Goal: Task Accomplishment & Management: Complete application form

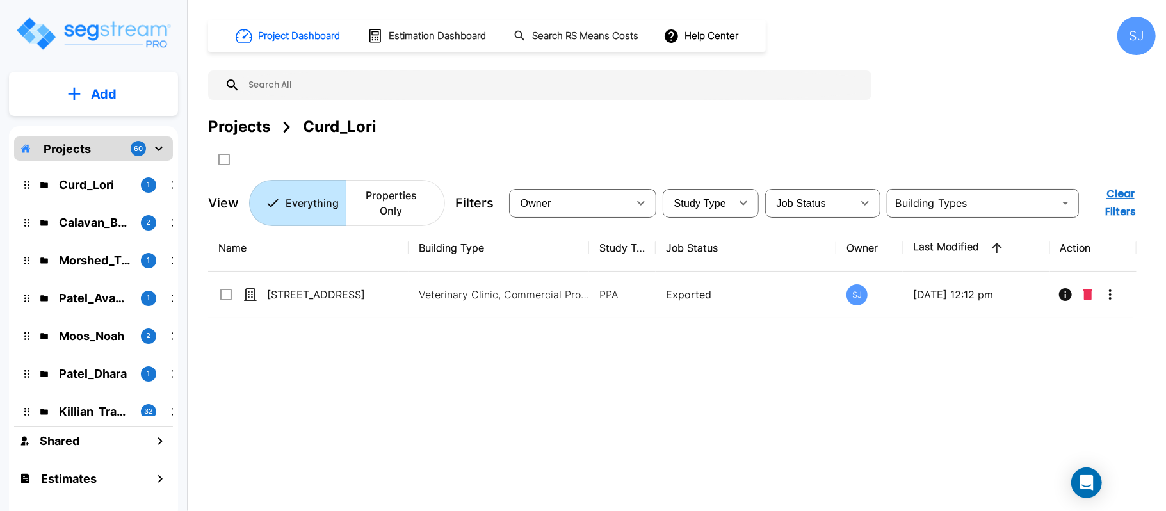
click at [101, 146] on div "Projects 60" at bounding box center [93, 148] width 159 height 24
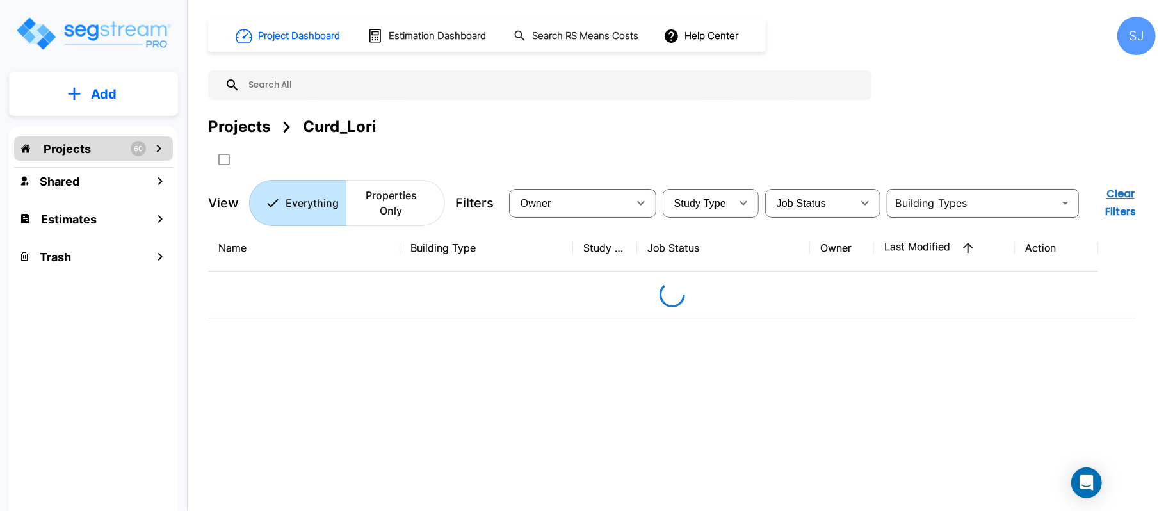
click at [156, 147] on icon "mailbox folders" at bounding box center [158, 148] width 15 height 15
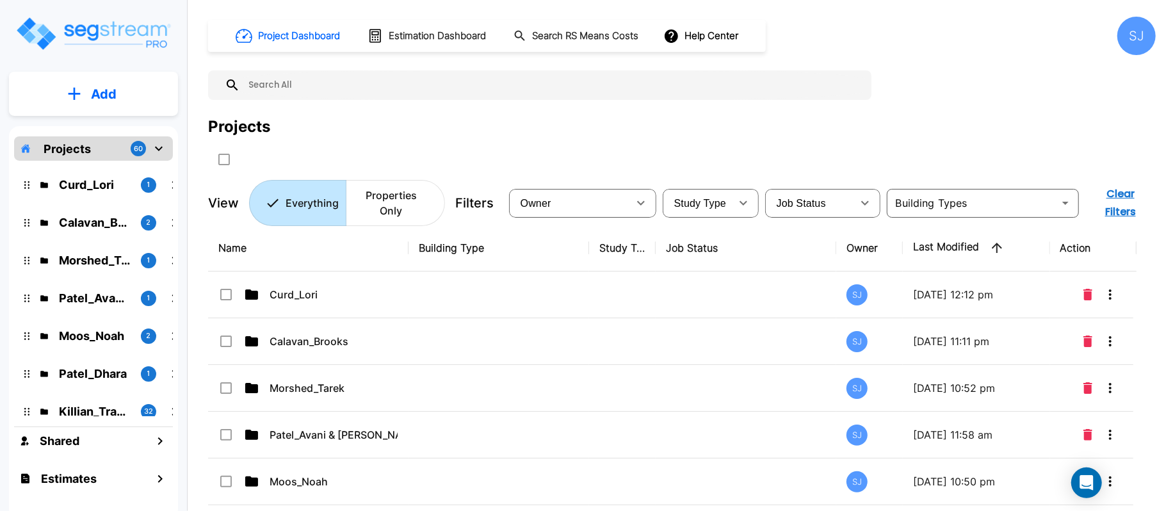
click at [129, 96] on button "Add" at bounding box center [93, 94] width 169 height 37
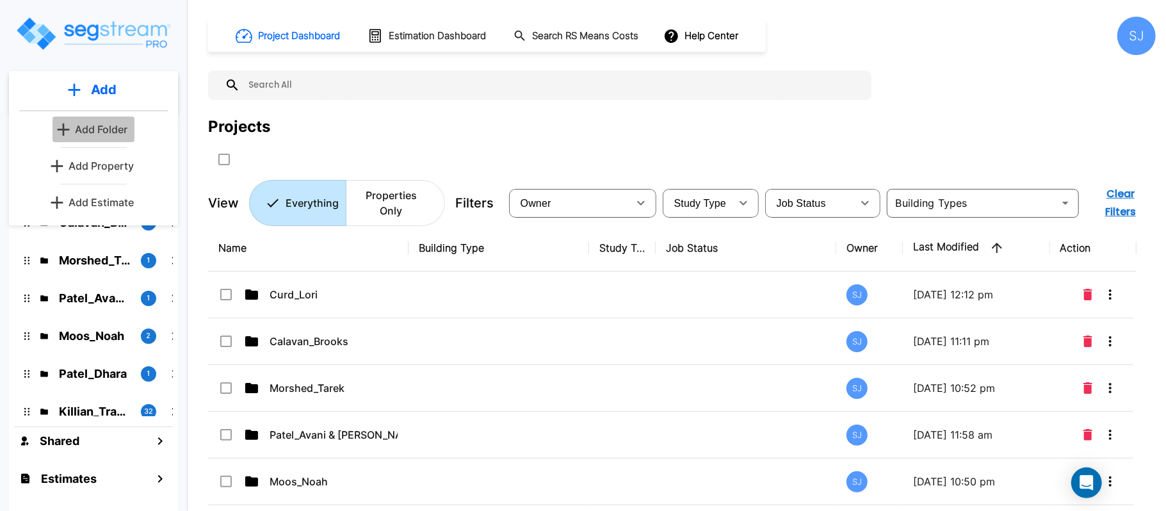
click at [116, 129] on p "Add Folder" at bounding box center [101, 129] width 53 height 15
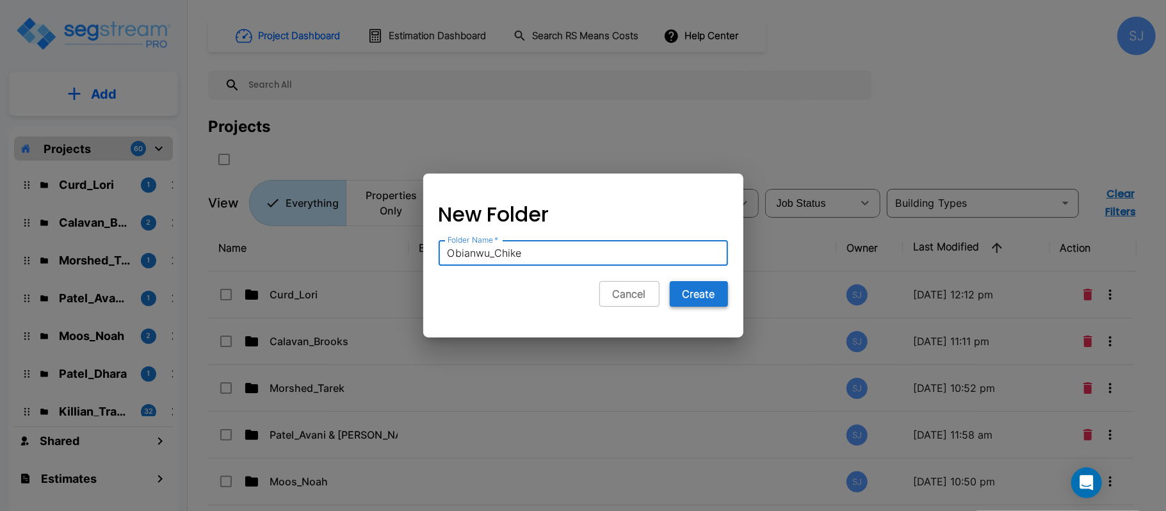
type input "Obianwu_Chike"
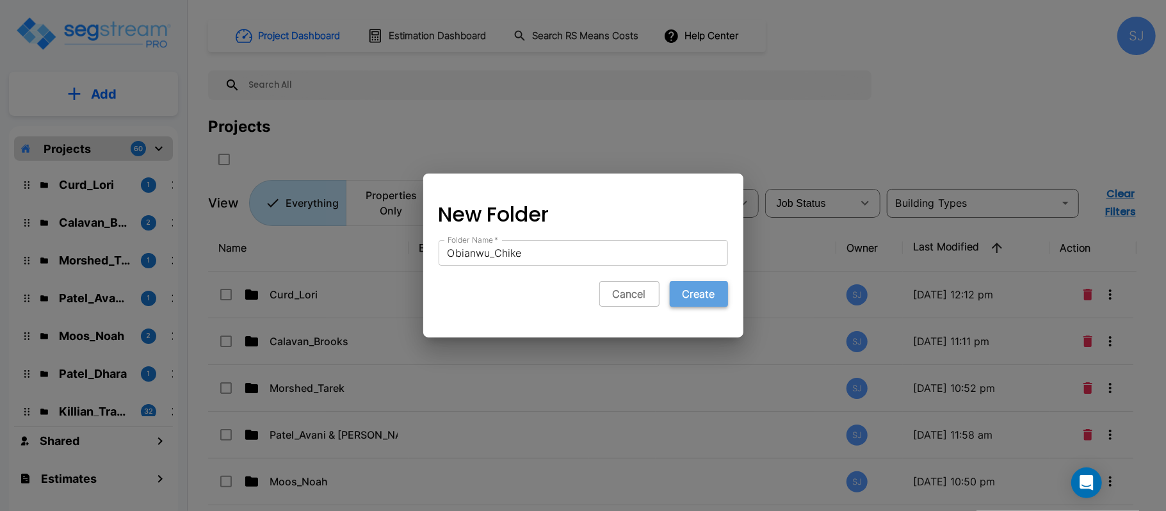
click at [706, 296] on button "Create" at bounding box center [699, 294] width 58 height 26
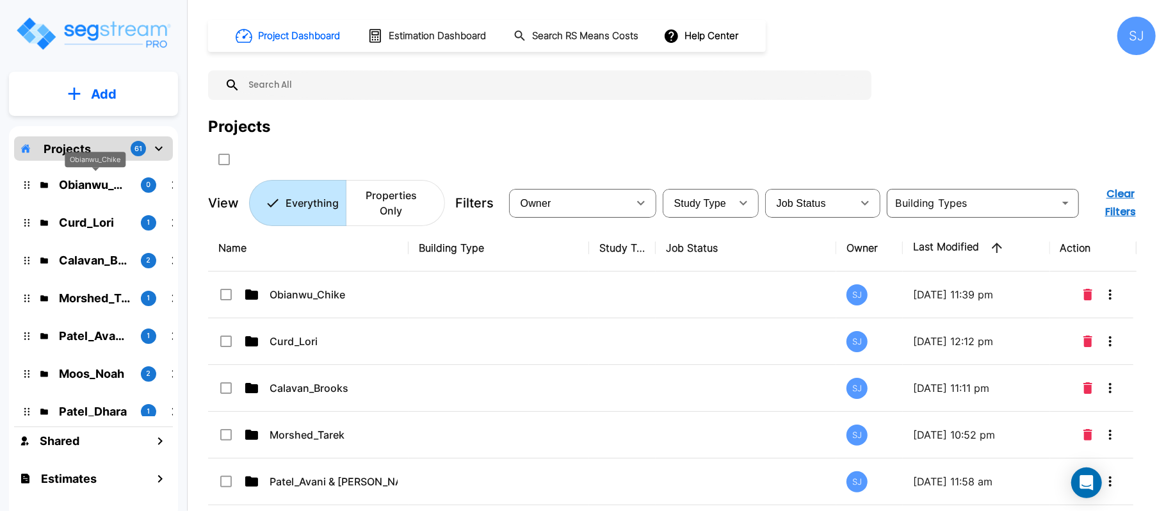
click at [92, 179] on p "Obianwu_Chike" at bounding box center [95, 184] width 72 height 17
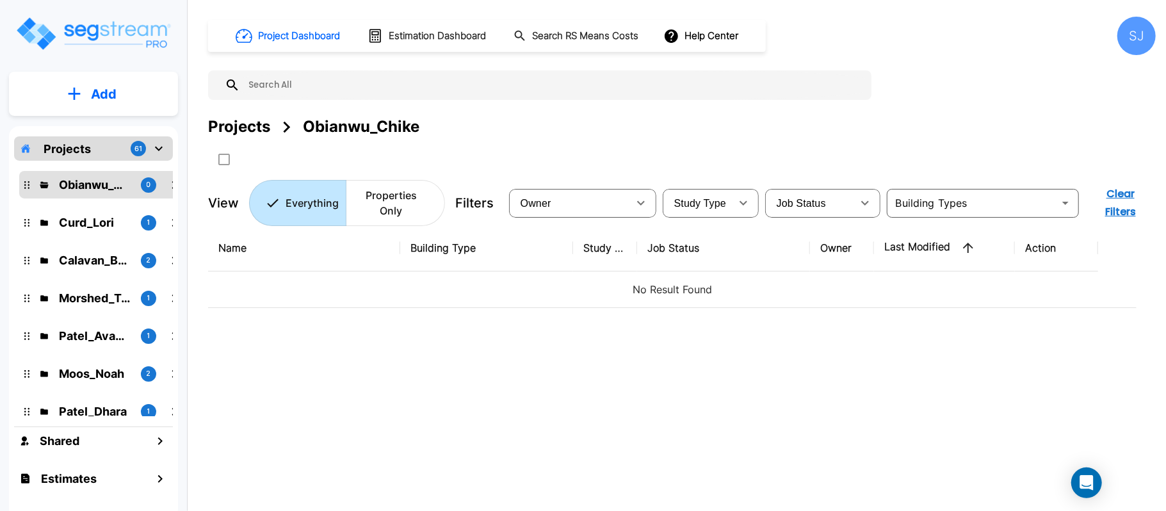
click at [128, 99] on button "Add" at bounding box center [93, 94] width 169 height 37
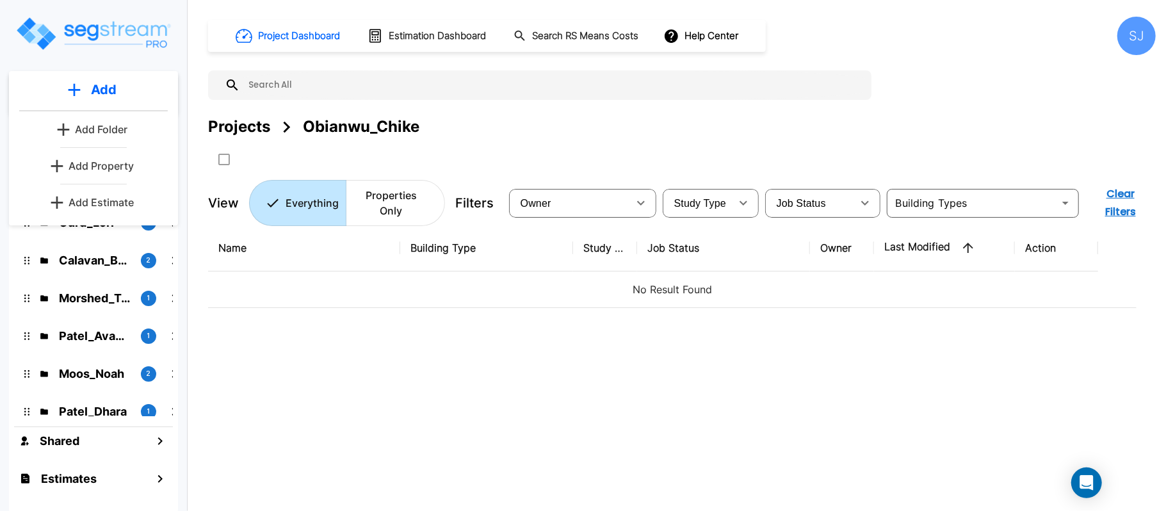
click at [114, 163] on p "Add Property" at bounding box center [101, 165] width 65 height 15
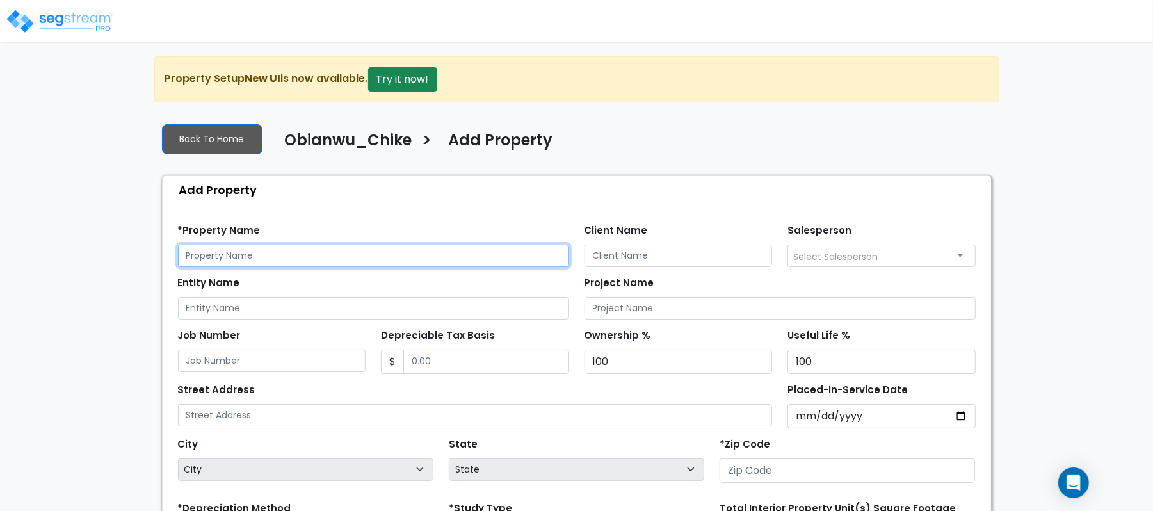
click at [418, 254] on input "text" at bounding box center [373, 256] width 391 height 22
paste input "8100 N I-35"
type input "8100 N I-35"
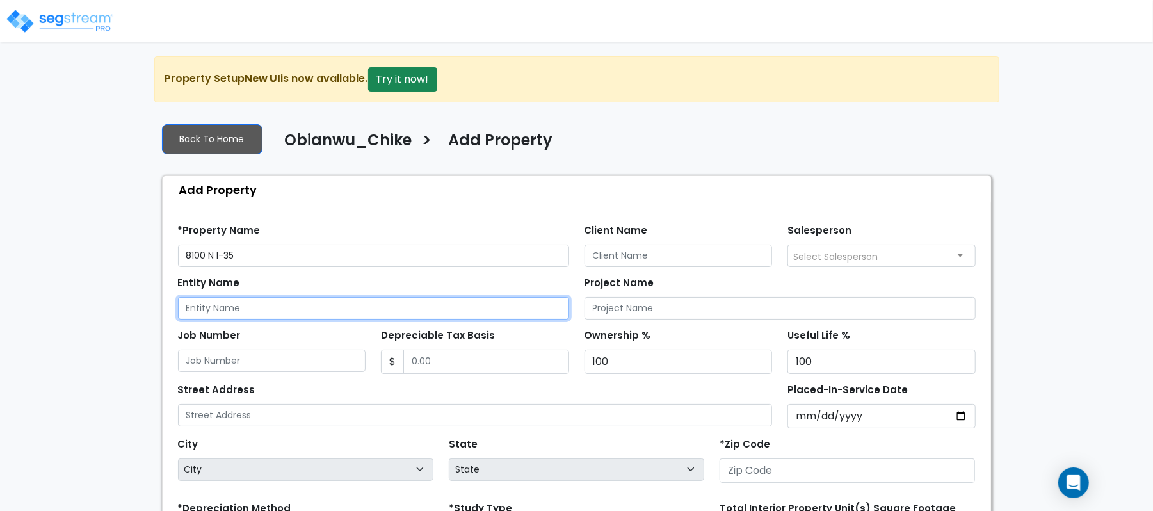
click at [234, 311] on input "Entity Name" at bounding box center [373, 308] width 391 height 22
paste input "8100 N I-35"
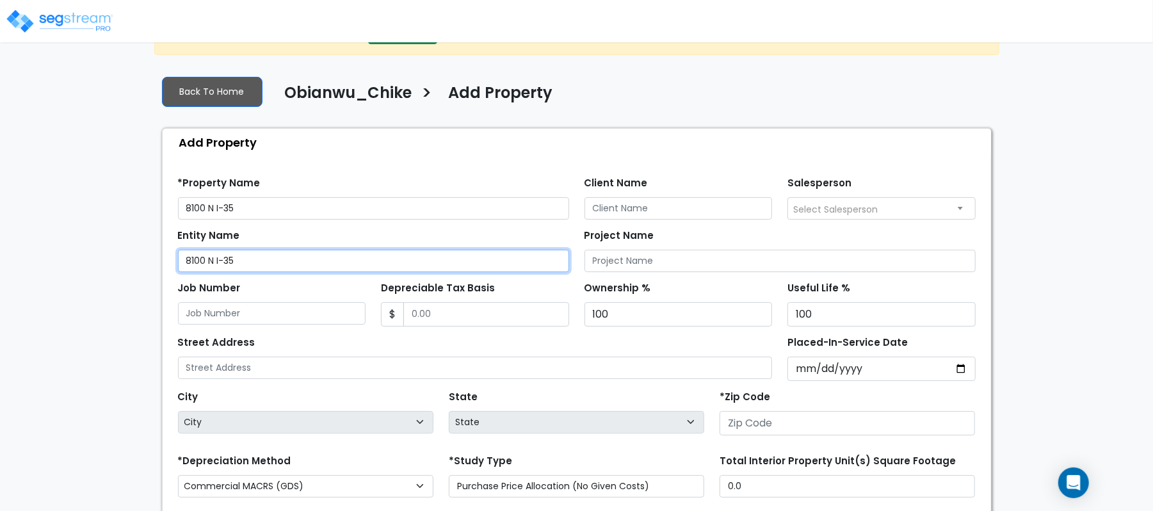
scroll to position [170, 0]
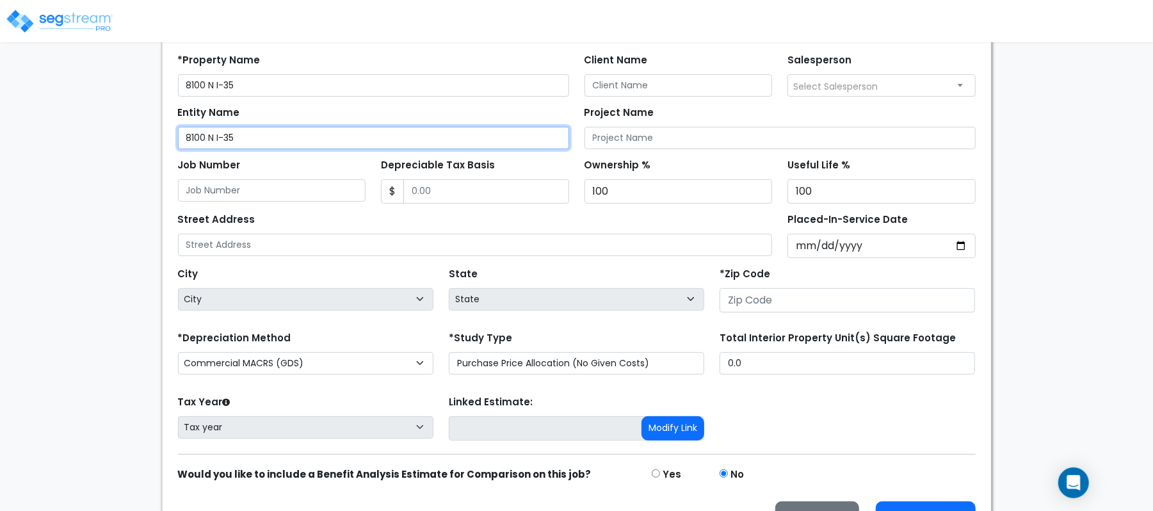
type input "8100 N I-35"
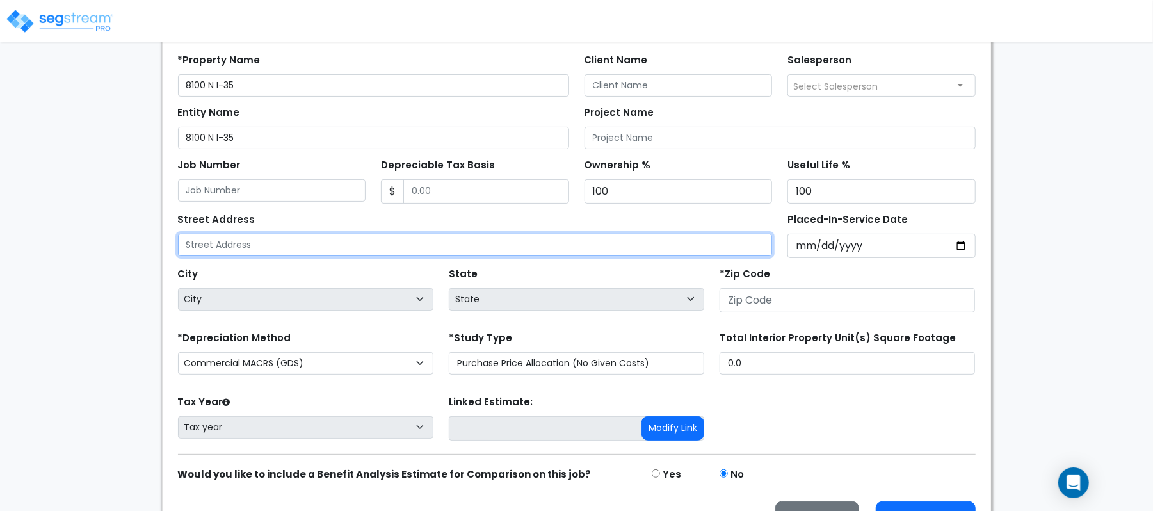
click at [354, 247] on input "text" at bounding box center [475, 245] width 595 height 22
paste input "8100 N I-35"
type input "8100 N I-35"
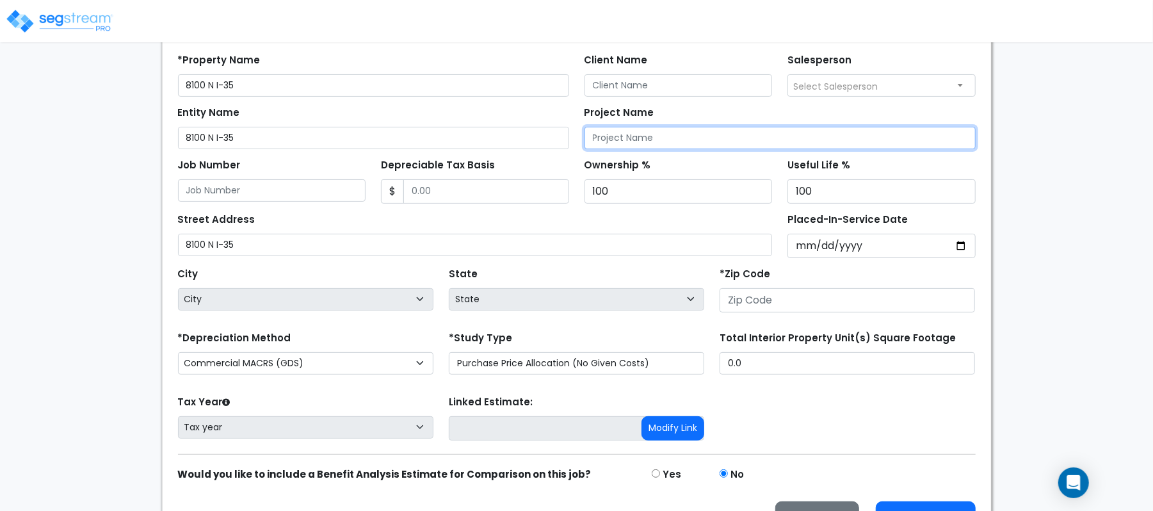
click at [703, 145] on input "Project Name" at bounding box center [780, 138] width 391 height 22
paste input "8100 N I-35"
type input "8100 N I-35"
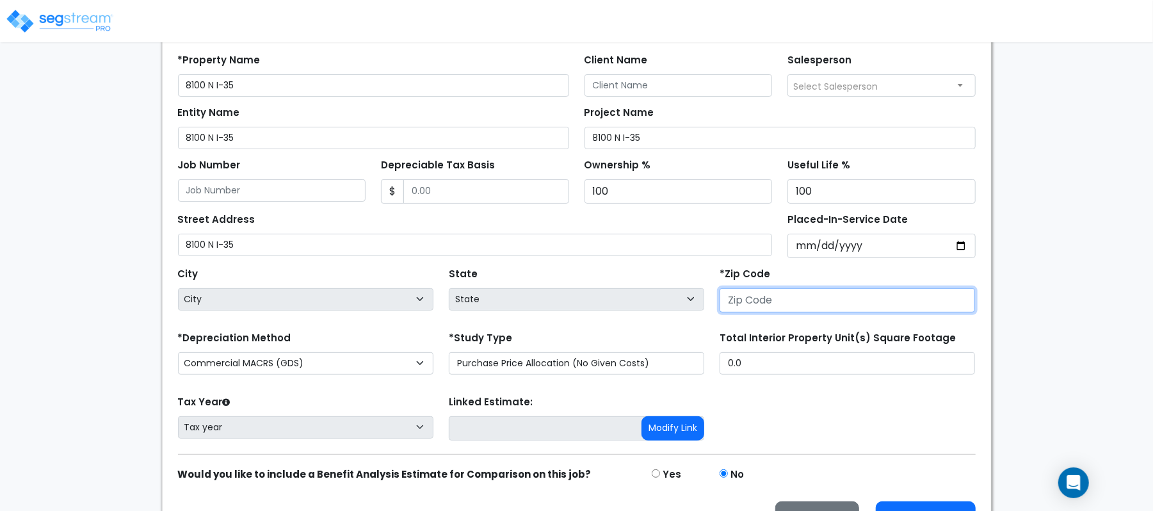
drag, startPoint x: 789, startPoint y: 301, endPoint x: 734, endPoint y: 292, distance: 55.8
click at [789, 301] on input "number" at bounding box center [848, 300] width 256 height 24
paste input "78753"
type input "78753"
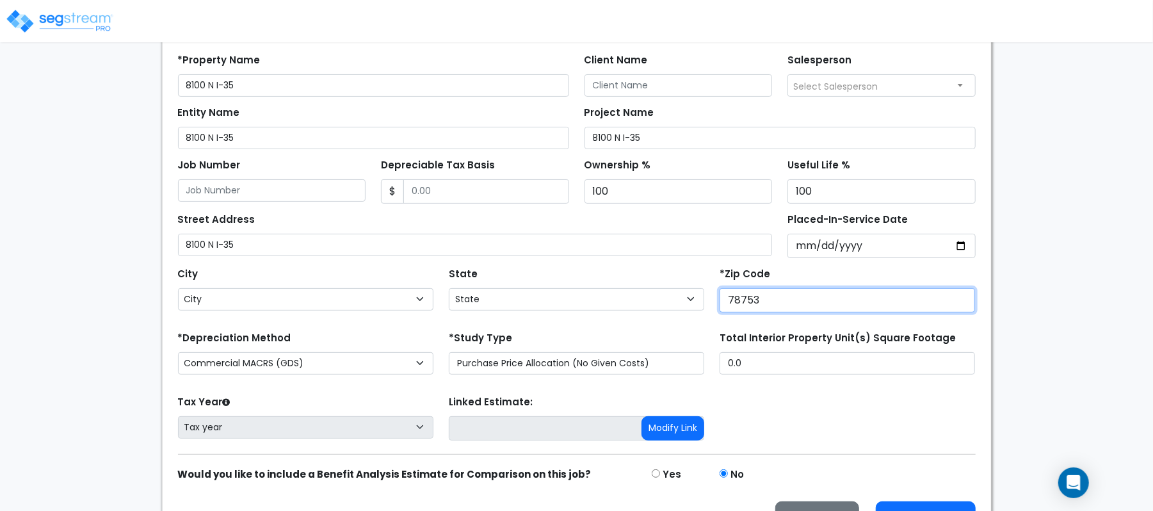
select select "[GEOGRAPHIC_DATA]"
type input "78753"
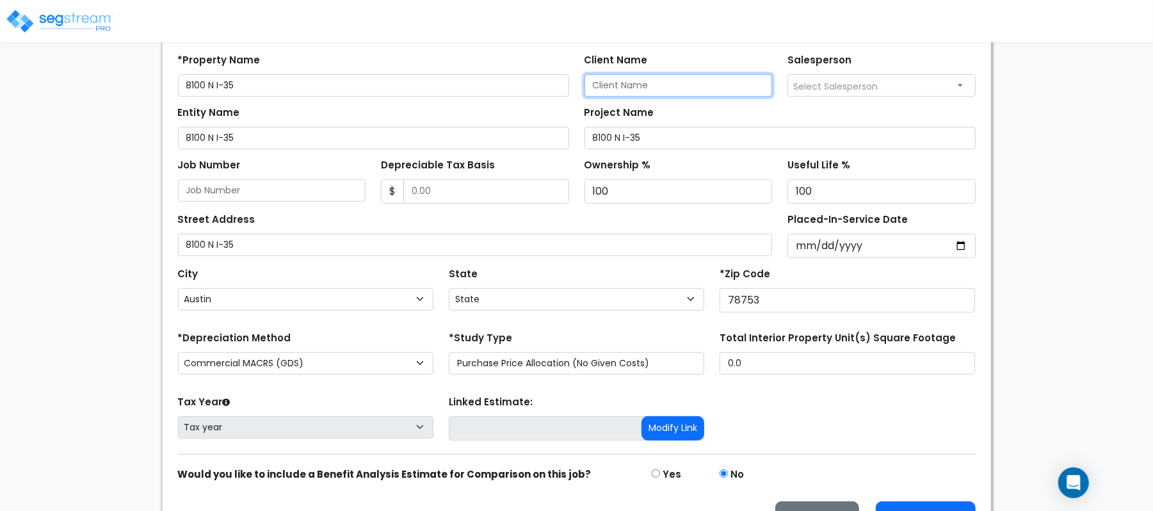
click at [698, 88] on input "Client Name" at bounding box center [679, 85] width 188 height 22
paste input "Obianwu_Chike"
type input "Obianwu_Chike"
click at [88, 270] on div "We are Building your Property. So please grab a coffee and let us do the heavy …" at bounding box center [576, 215] width 1153 height 659
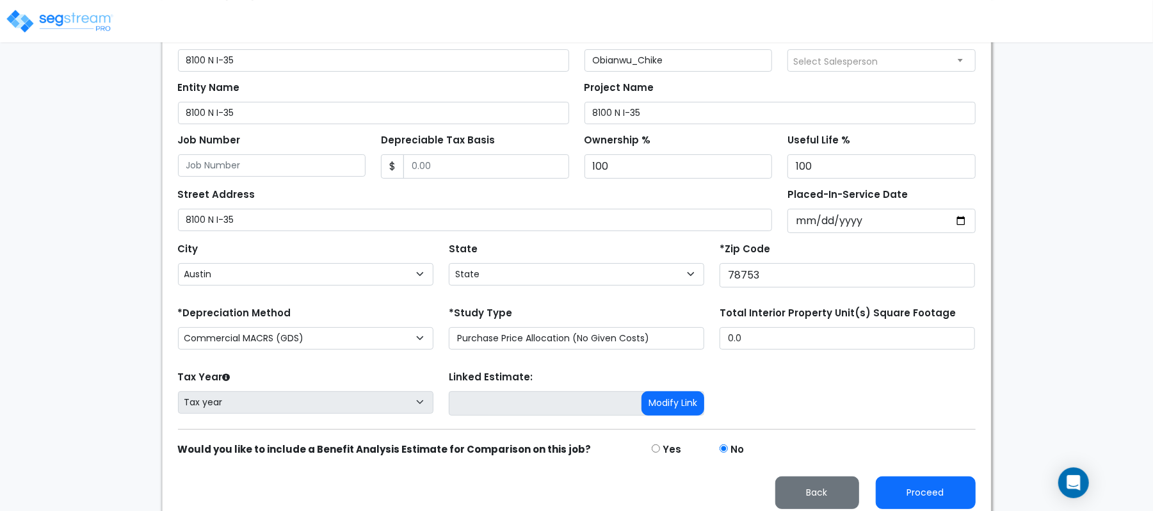
scroll to position [208, 0]
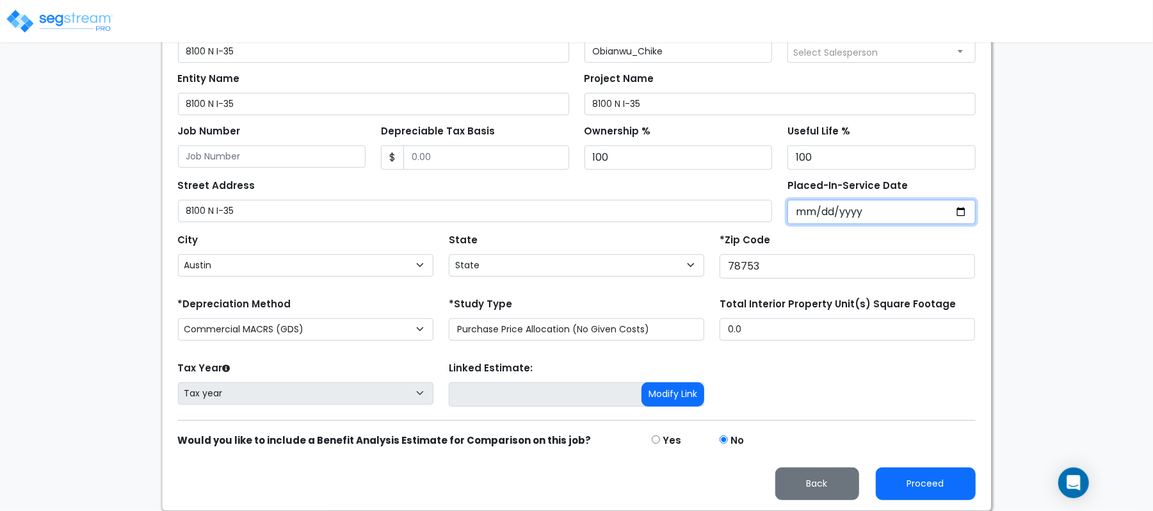
click at [803, 213] on input "Placed-In-Service Date" at bounding box center [882, 212] width 188 height 24
type input "0202-10-01"
select select "202"
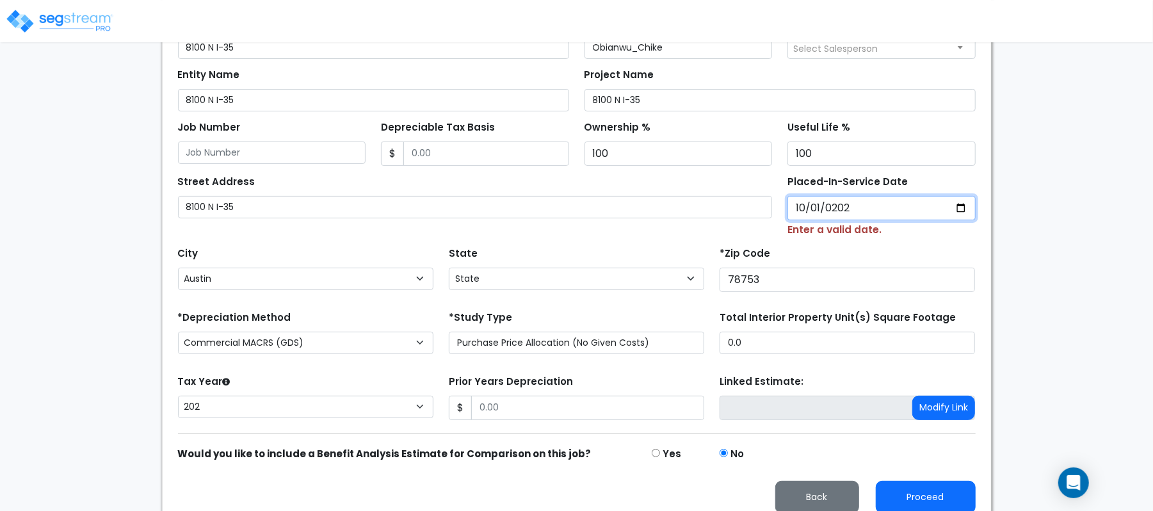
type input "[DATE]"
select select "2024"
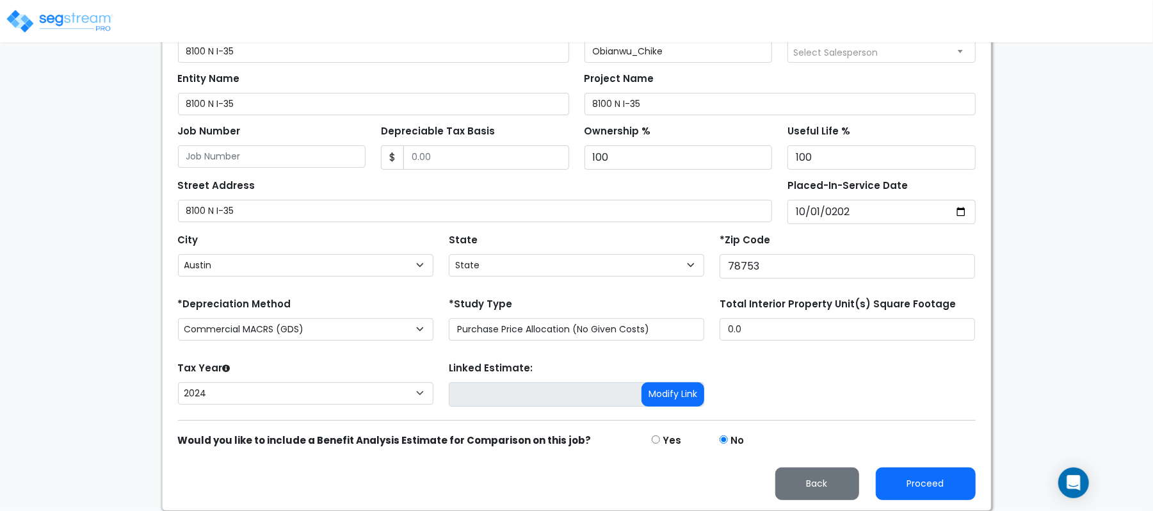
click at [823, 240] on div "*Zip Code 78753" at bounding box center [848, 255] width 256 height 48
click at [468, 158] on input "Depreciable Tax Basis" at bounding box center [486, 157] width 166 height 24
paste input "2,592,857.99"
type input "2,592,857.99"
click at [397, 177] on div "Street Address 8100 N I-35" at bounding box center [475, 199] width 595 height 46
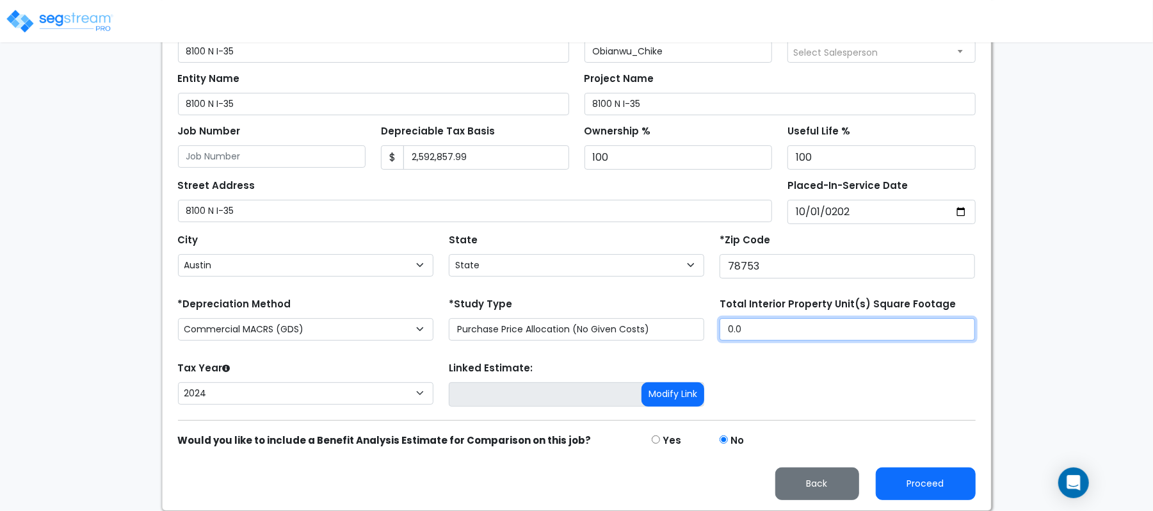
click at [861, 331] on input "0.0" at bounding box center [848, 329] width 256 height 22
paste input "3,015"
type input "3,015"
click at [826, 367] on div "Tax Year Please Enter The Placed In Service Date First. 2026 2025 2024 Prior Ye…" at bounding box center [576, 384] width 813 height 51
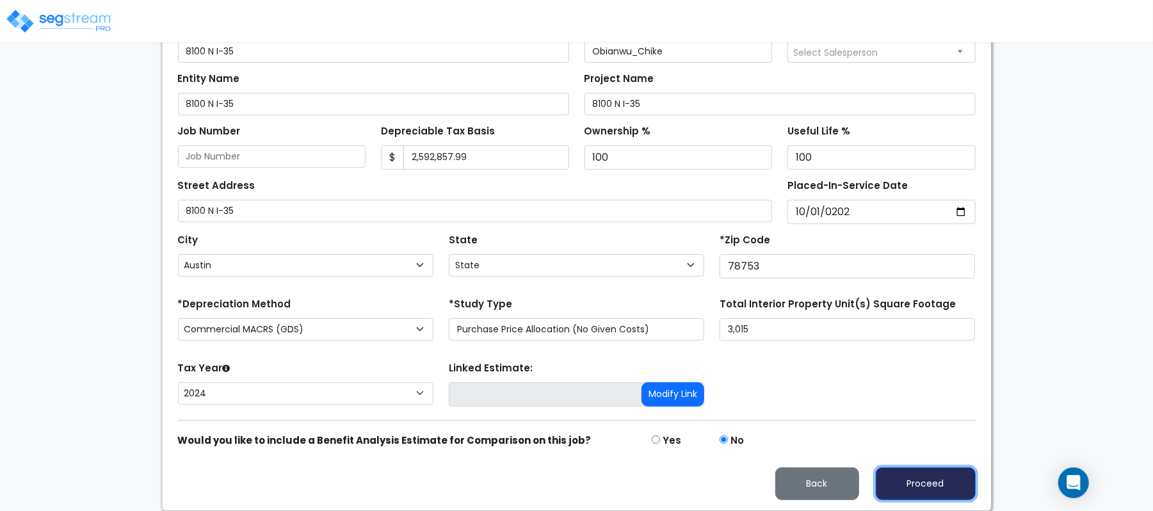
click at [943, 492] on button "Proceed" at bounding box center [926, 484] width 100 height 33
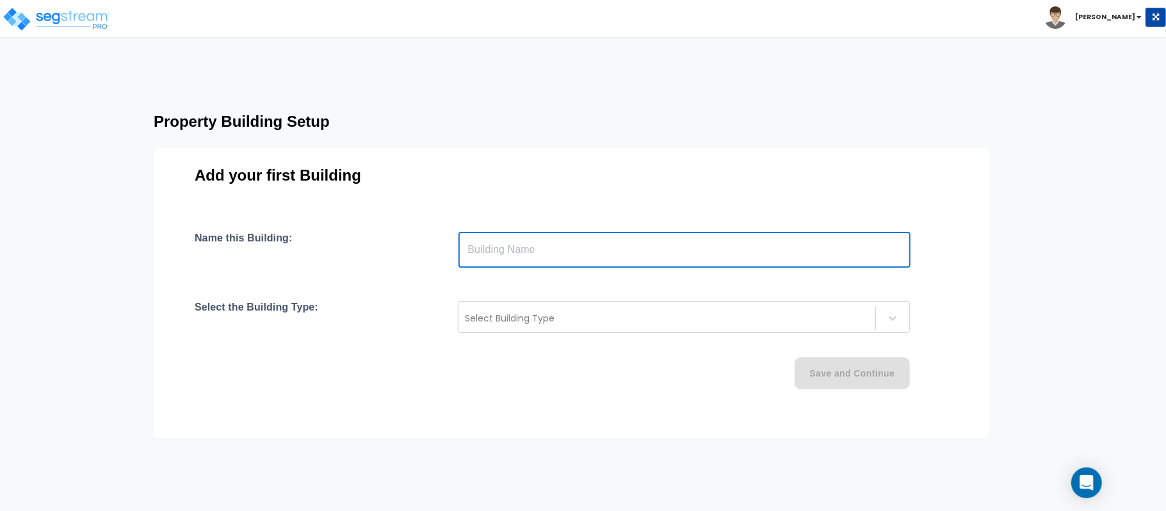
click at [572, 247] on input "text" at bounding box center [685, 250] width 452 height 36
type input "Building"
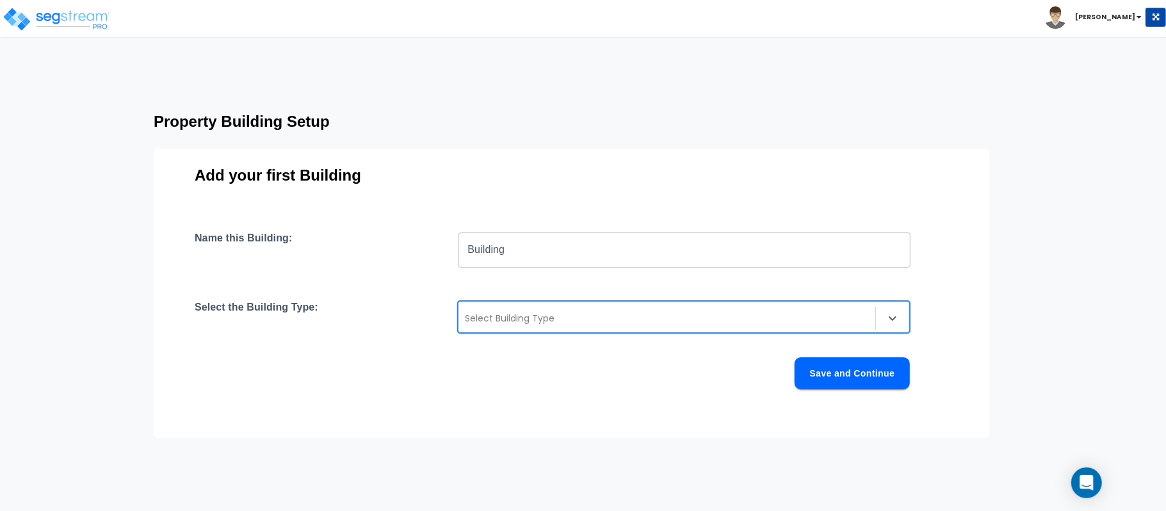
click at [562, 311] on div at bounding box center [667, 318] width 404 height 15
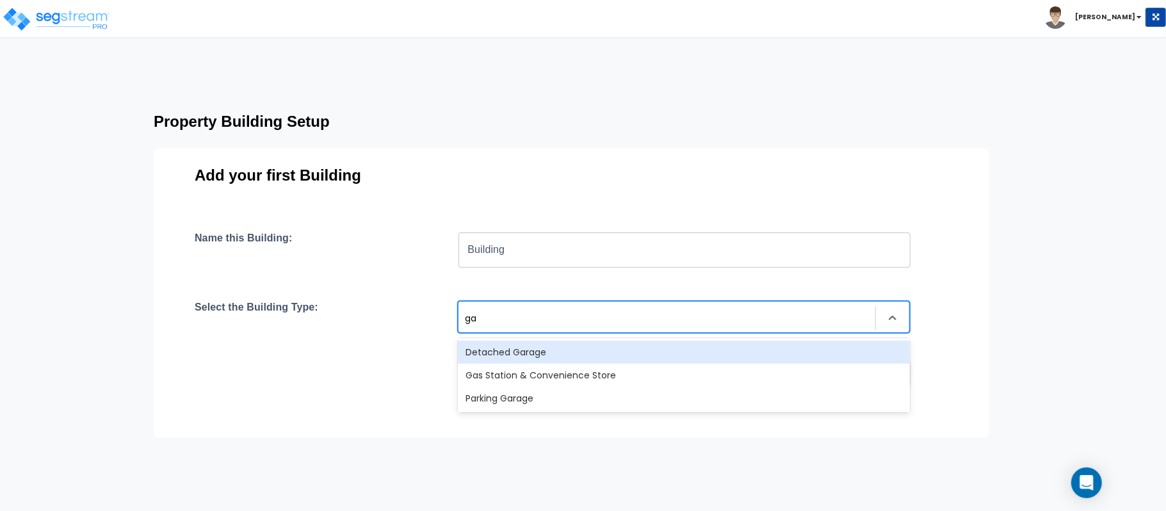
type input "gas"
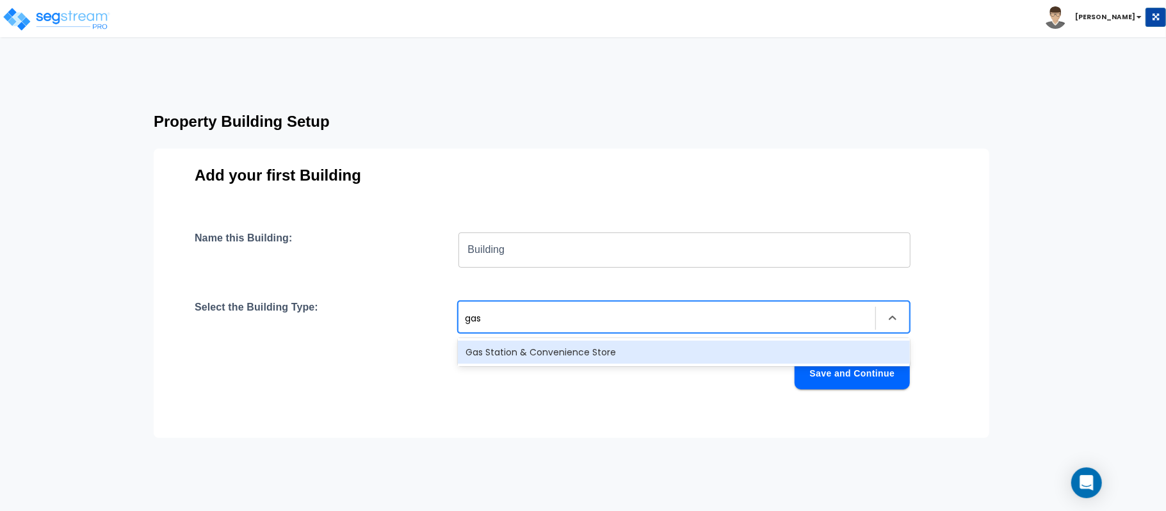
click at [618, 348] on div "Gas Station & Convenience Store" at bounding box center [684, 352] width 452 height 23
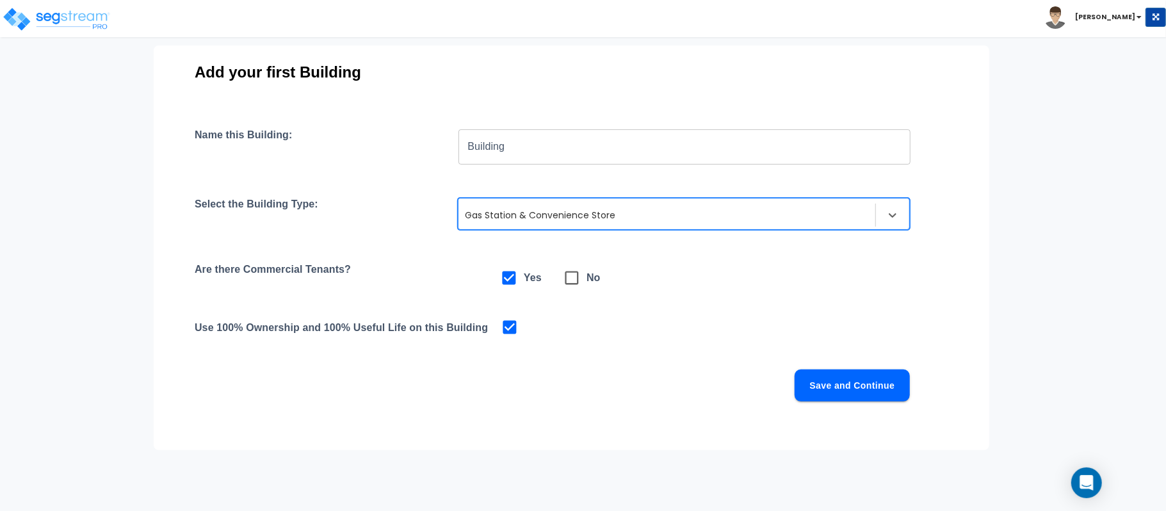
scroll to position [142, 0]
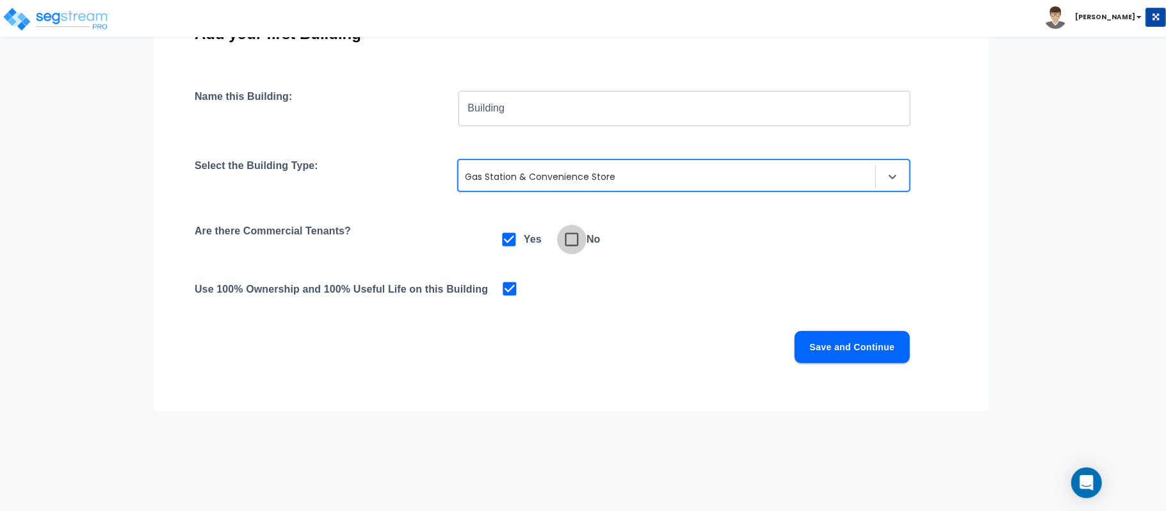
click at [566, 242] on icon at bounding box center [572, 239] width 13 height 13
checkbox input "false"
checkbox input "true"
click at [863, 352] on button "Save and Continue" at bounding box center [852, 347] width 115 height 32
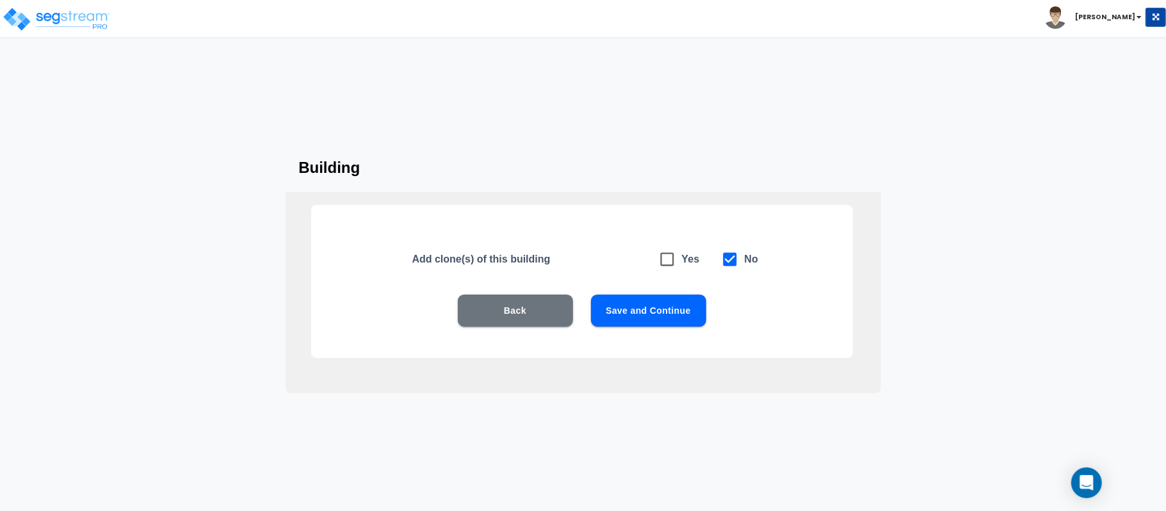
scroll to position [0, 0]
click at [667, 316] on button "Save and Continue" at bounding box center [648, 311] width 115 height 32
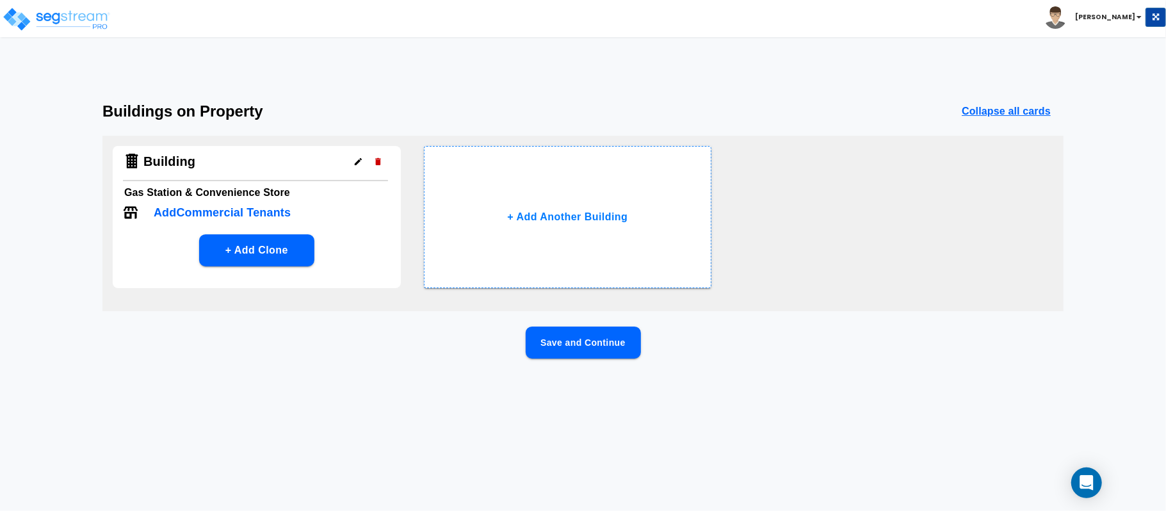
click at [601, 342] on button "Save and Continue" at bounding box center [583, 343] width 115 height 32
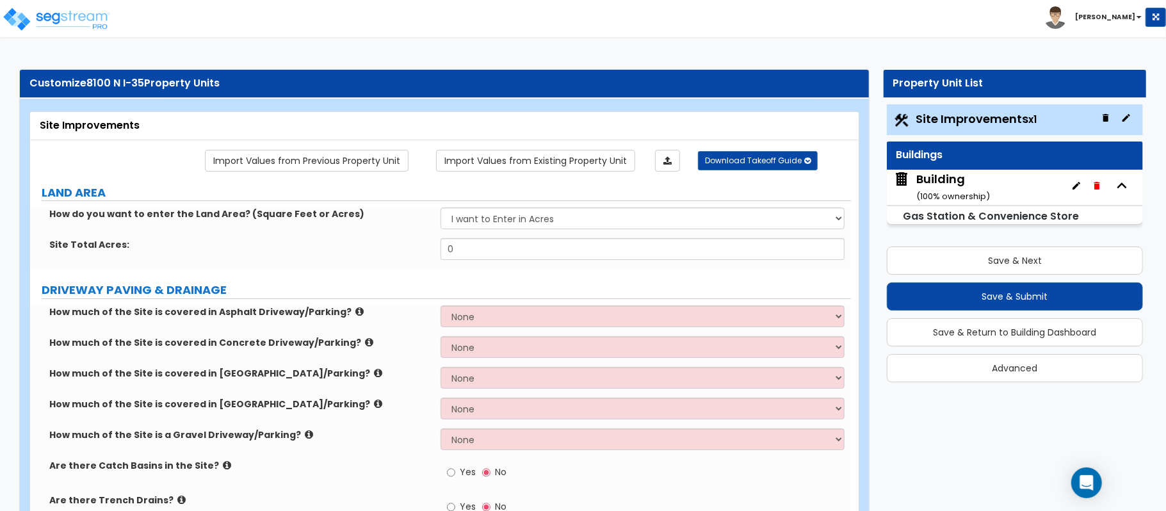
click at [954, 180] on div "Building ( 100 % ownership)" at bounding box center [953, 187] width 74 height 33
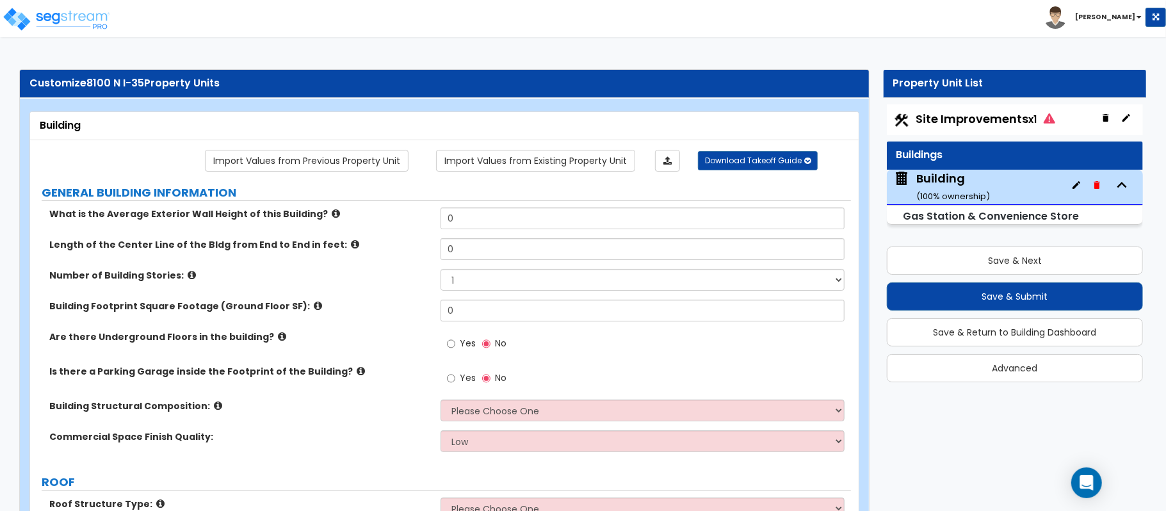
click at [948, 118] on span "Site Improvements x1" at bounding box center [985, 119] width 139 height 16
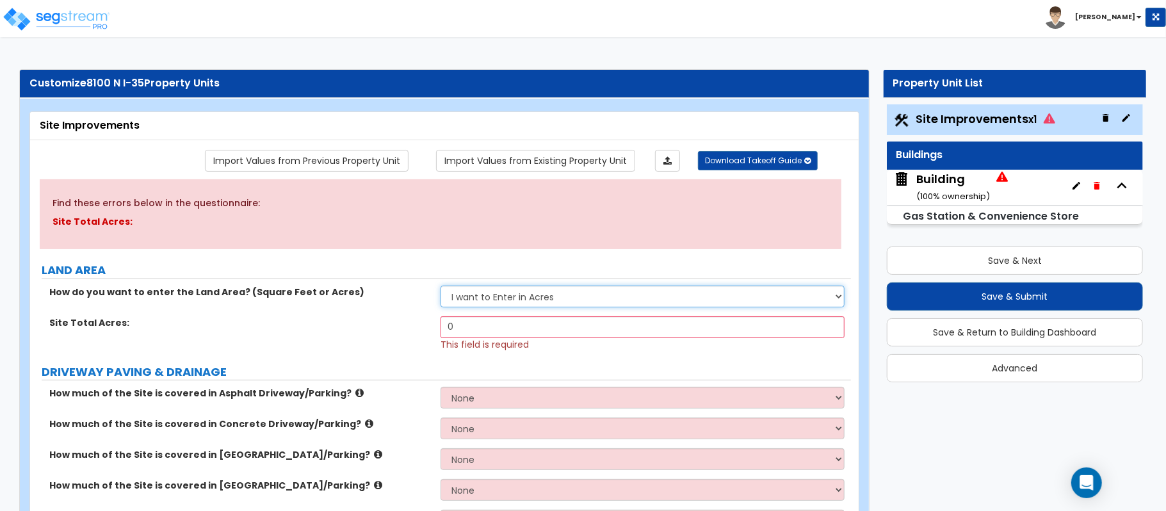
click at [728, 304] on select "I want to Enter in Acres I want to Enter in Square Feet" at bounding box center [643, 297] width 404 height 22
select select "2"
click at [441, 286] on select "I want to Enter in Acres I want to Enter in Square Feet" at bounding box center [643, 297] width 404 height 22
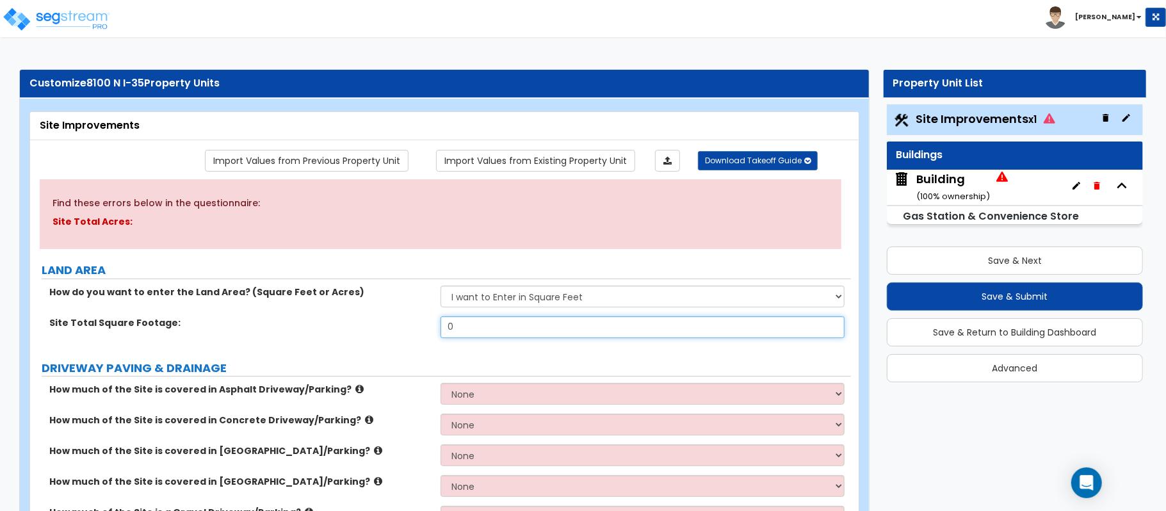
paste input "26676.14"
type input "26,676.14"
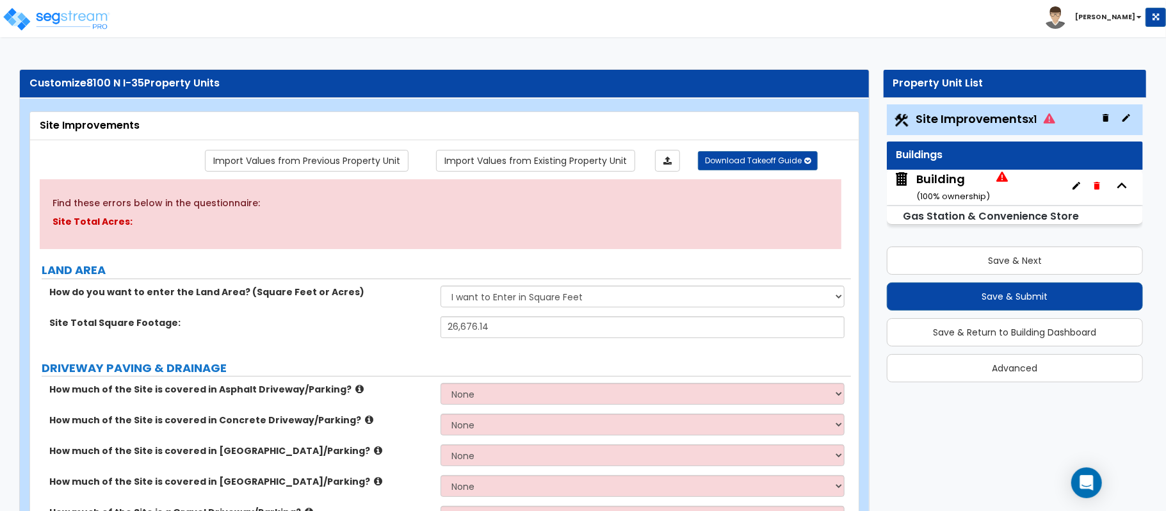
click at [380, 347] on div "Site Total Square Footage: 26,676.14" at bounding box center [440, 331] width 821 height 31
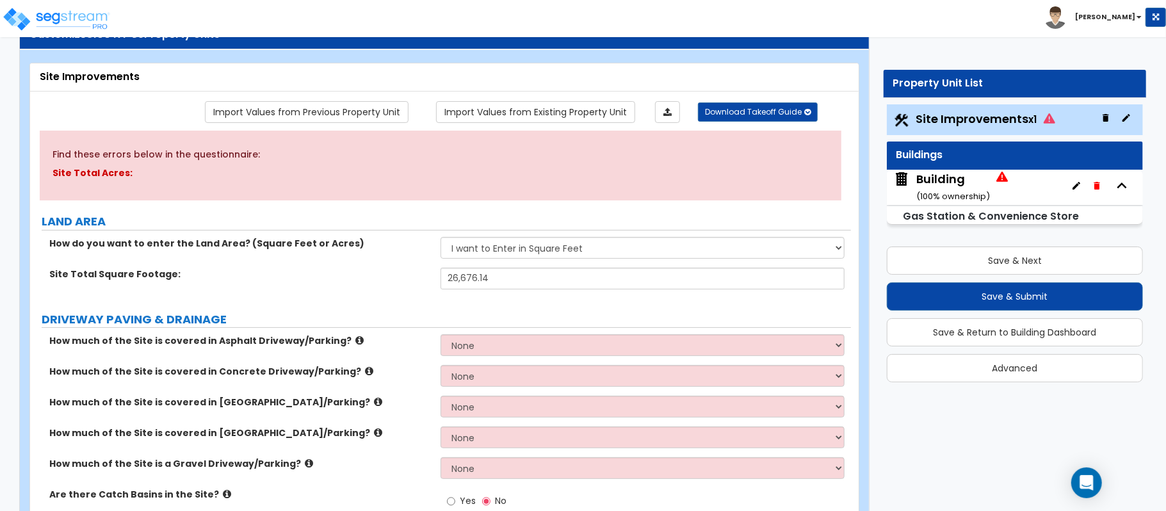
scroll to position [170, 0]
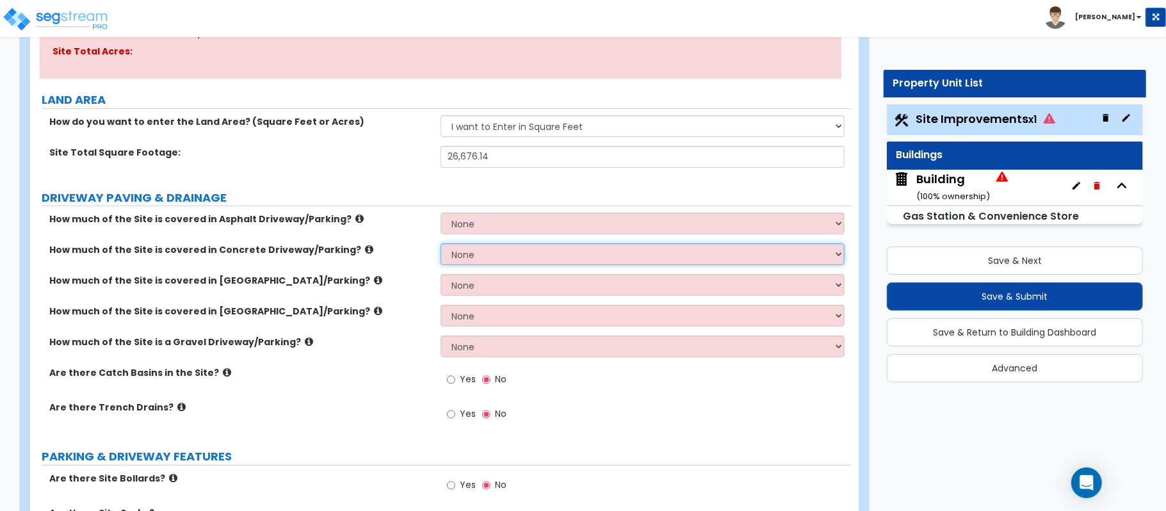
click at [487, 254] on select "None I want to Enter an Approximate Percentage I want to Enter the Square Foota…" at bounding box center [643, 254] width 404 height 22
select select "2"
click at [441, 245] on select "None I want to Enter an Approximate Percentage I want to Enter the Square Foota…" at bounding box center [643, 254] width 404 height 22
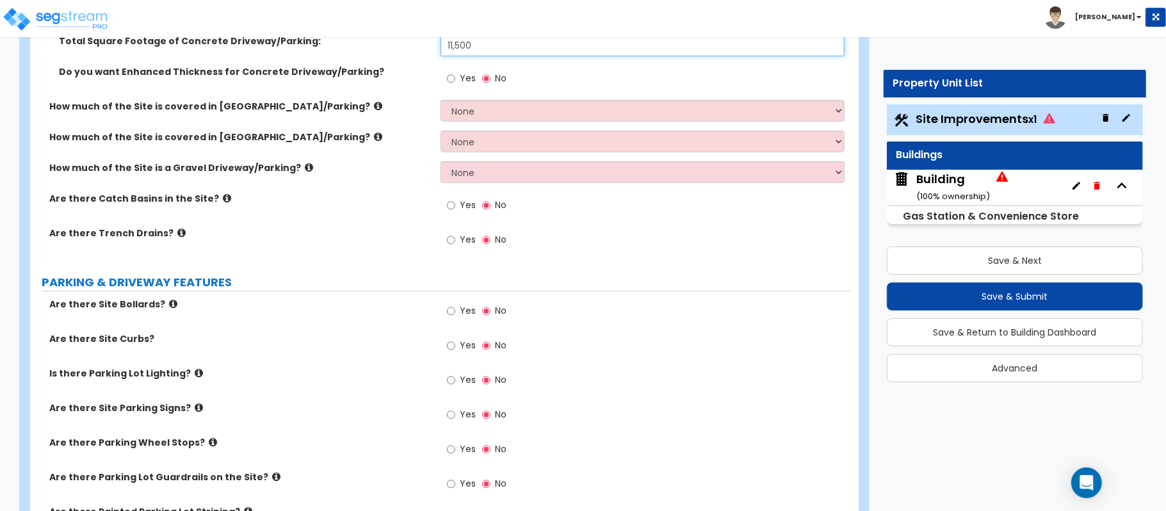
scroll to position [427, 0]
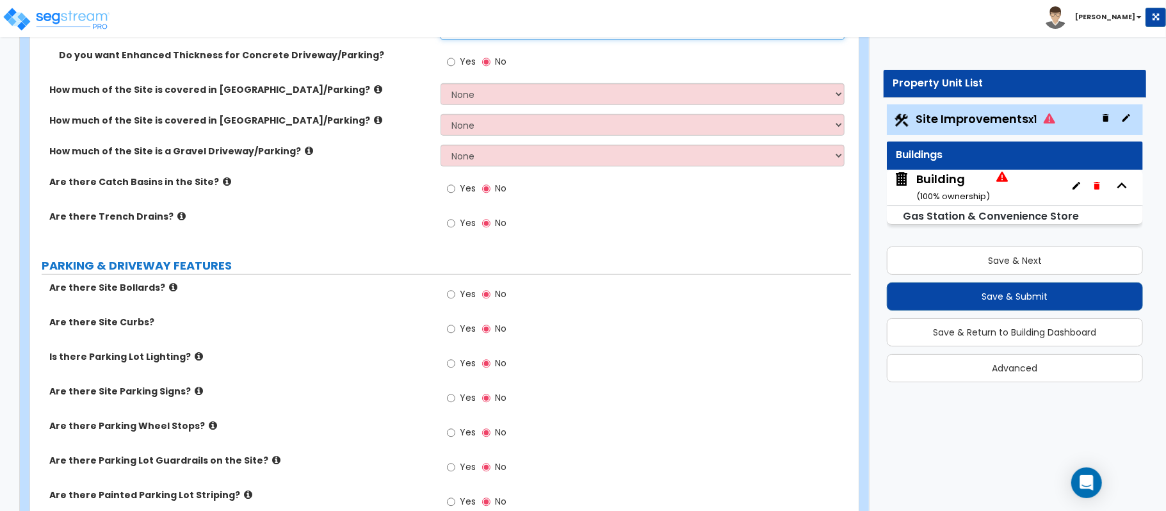
type input "11,500"
click at [391, 233] on div "Are there Trench Drains? Yes No" at bounding box center [440, 227] width 821 height 35
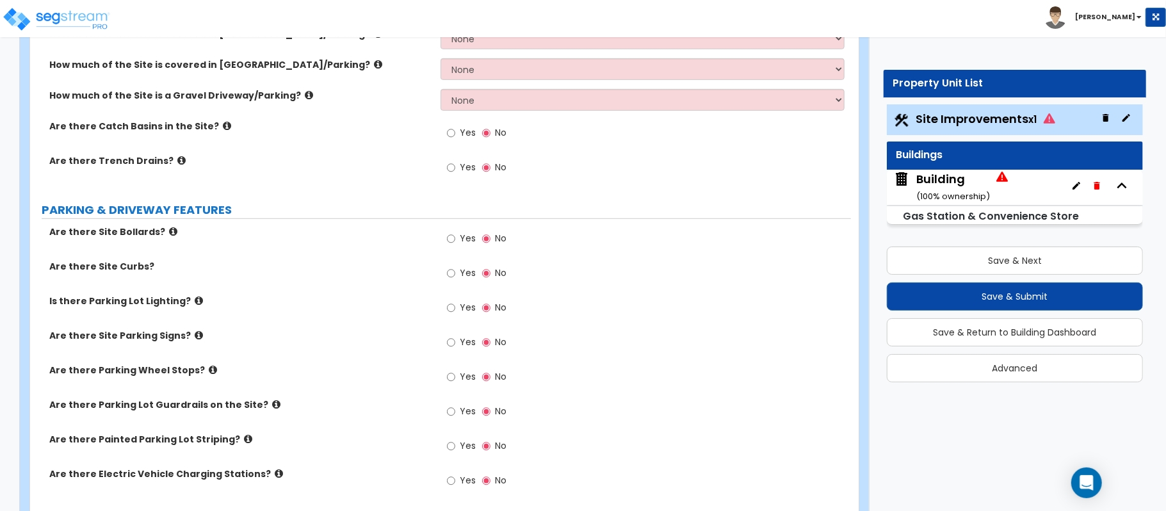
scroll to position [512, 0]
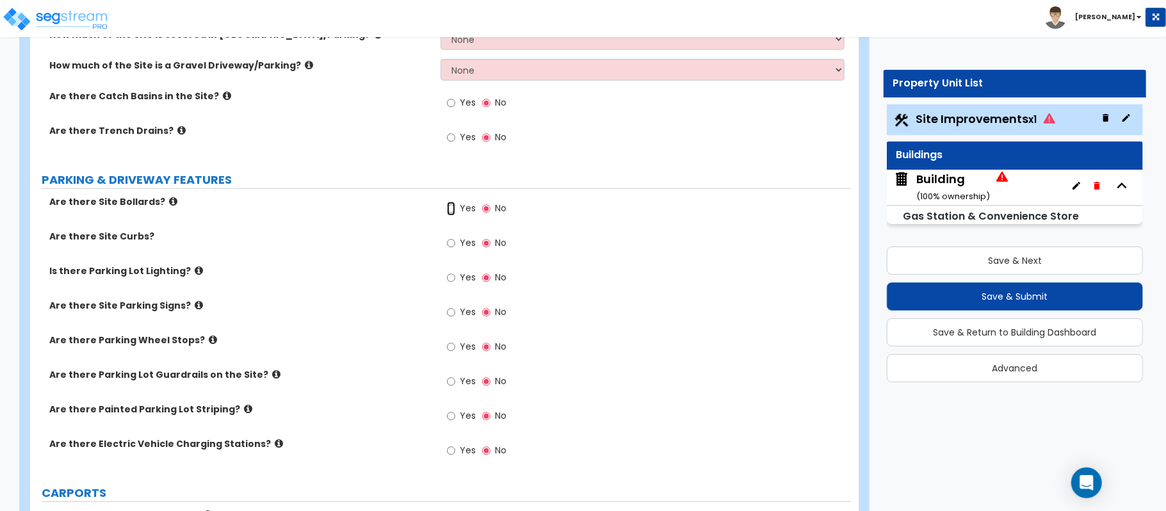
click at [452, 208] on input "Yes" at bounding box center [451, 209] width 8 height 14
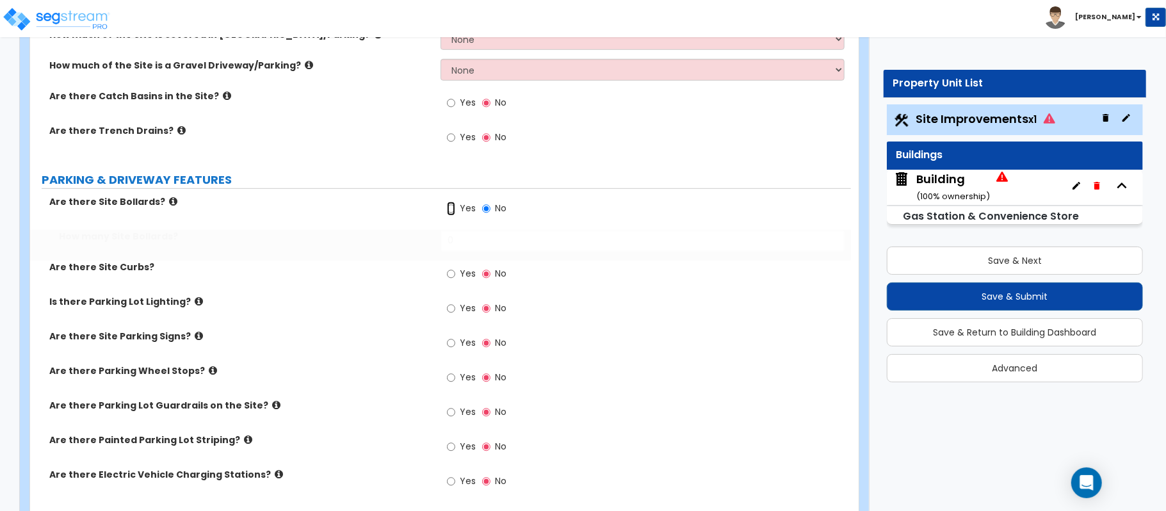
radio input "true"
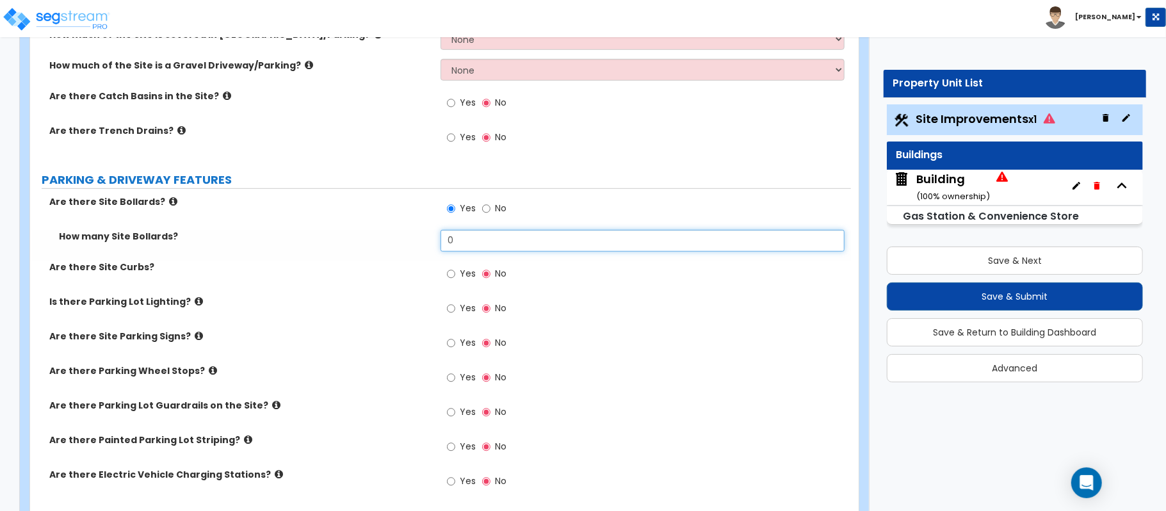
drag, startPoint x: 477, startPoint y: 237, endPoint x: 416, endPoint y: 237, distance: 60.8
click at [416, 237] on div "How many Site Bollards? 0" at bounding box center [440, 245] width 821 height 31
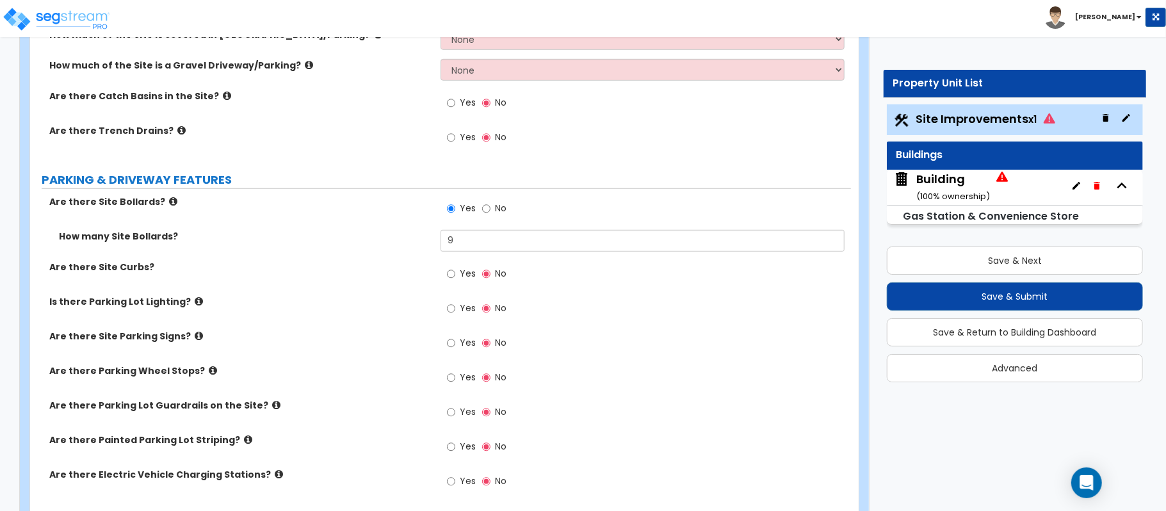
click at [322, 308] on label "Is there Parking Lot Lighting?" at bounding box center [240, 301] width 382 height 13
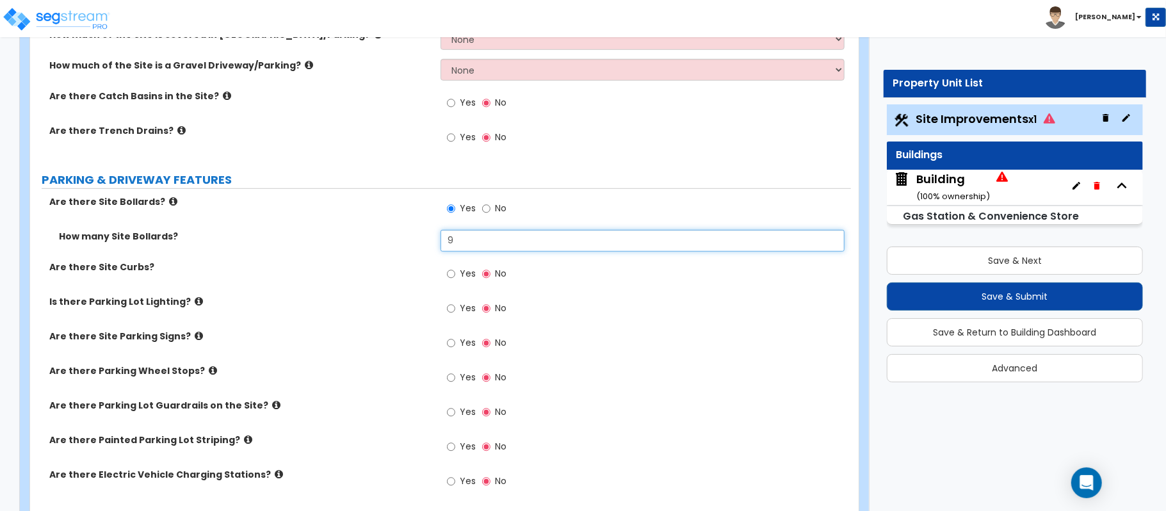
drag, startPoint x: 489, startPoint y: 236, endPoint x: 378, endPoint y: 233, distance: 111.5
click at [377, 232] on div "How many Site Bollards? 9" at bounding box center [440, 245] width 821 height 31
type input "27"
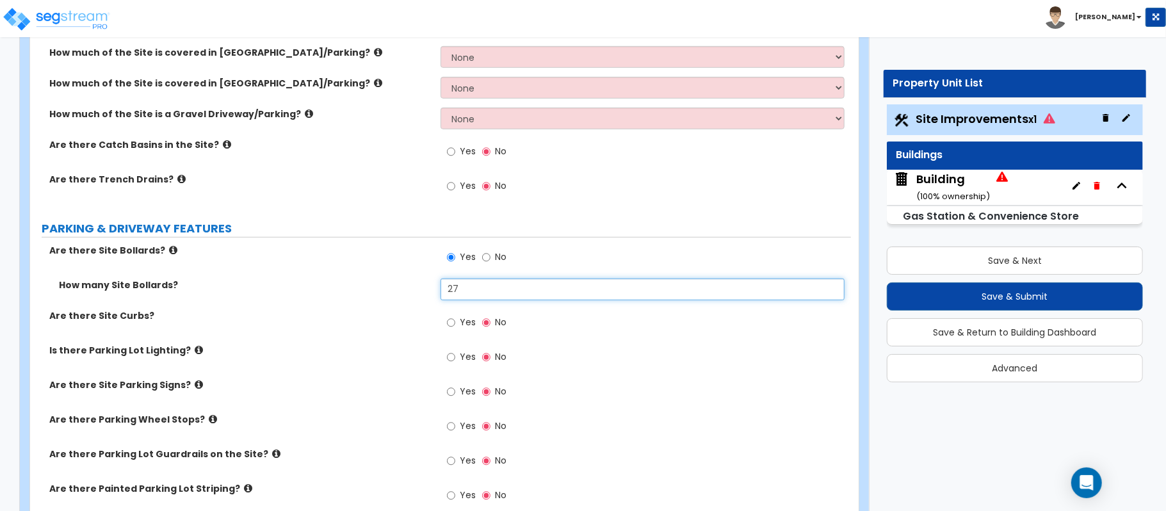
scroll to position [427, 0]
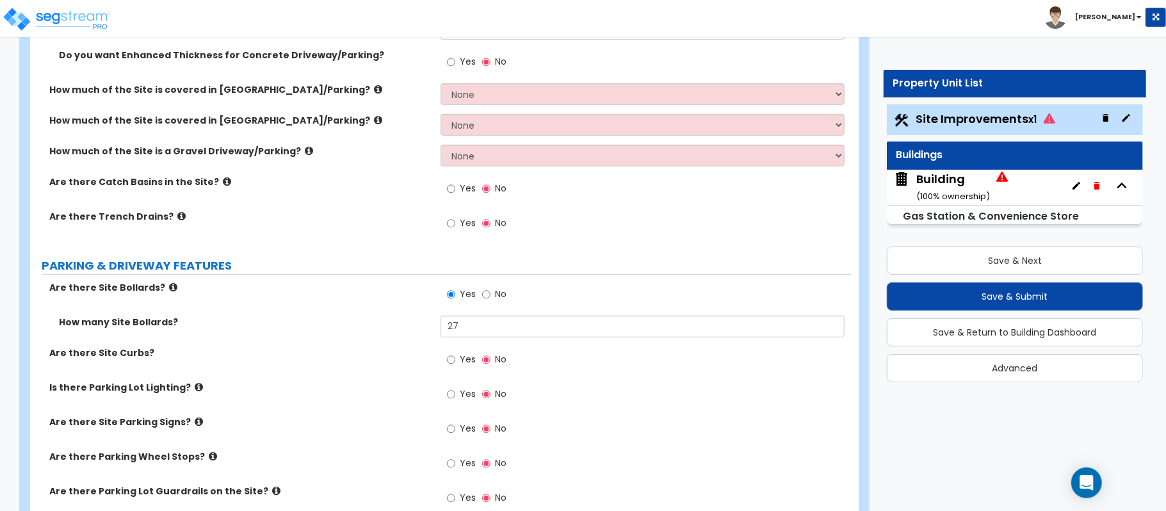
click at [177, 218] on icon at bounding box center [181, 216] width 8 height 10
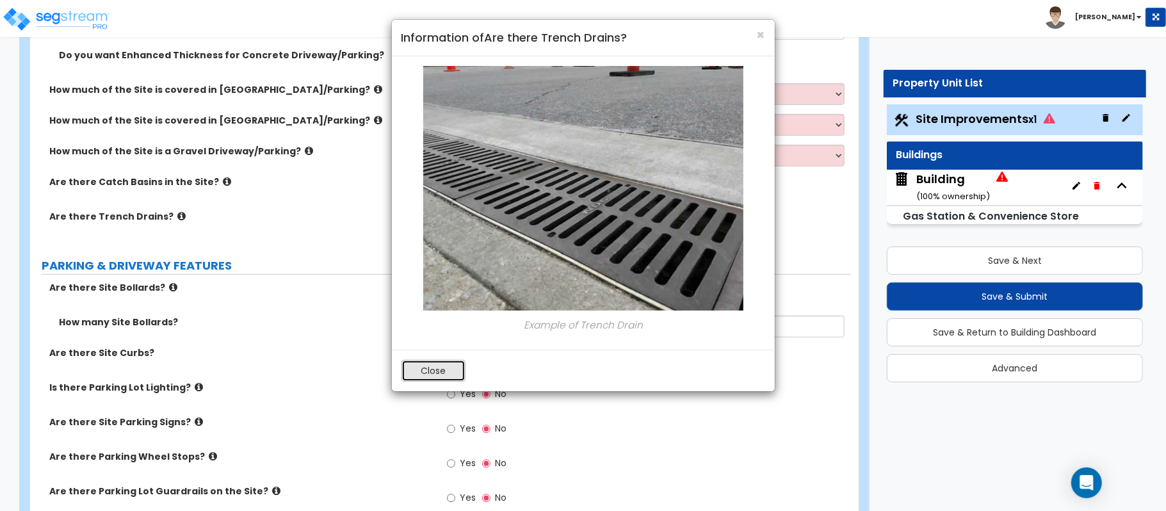
click at [421, 377] on button "Close" at bounding box center [434, 371] width 64 height 22
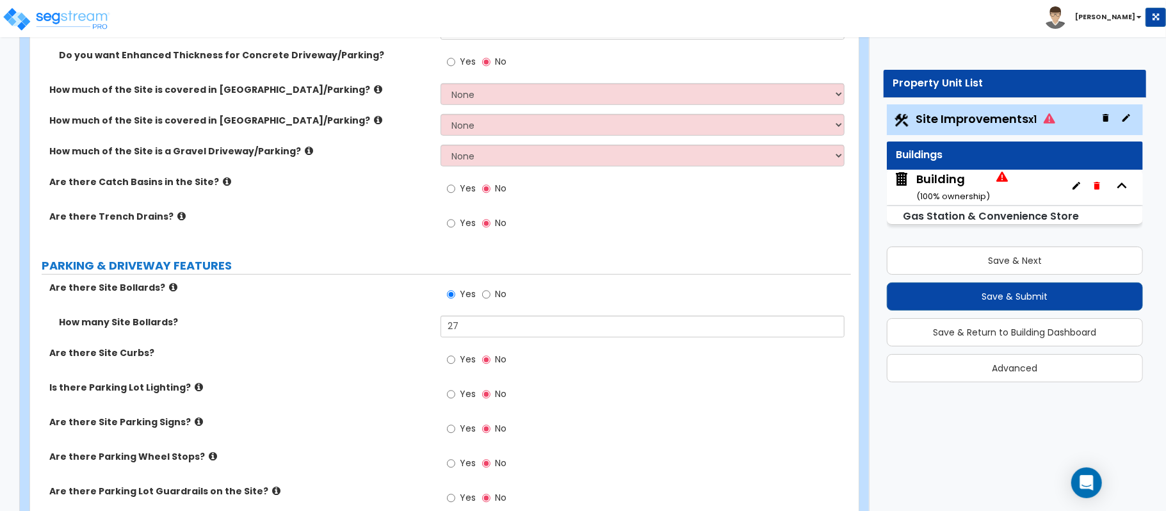
click at [223, 185] on icon at bounding box center [227, 182] width 8 height 10
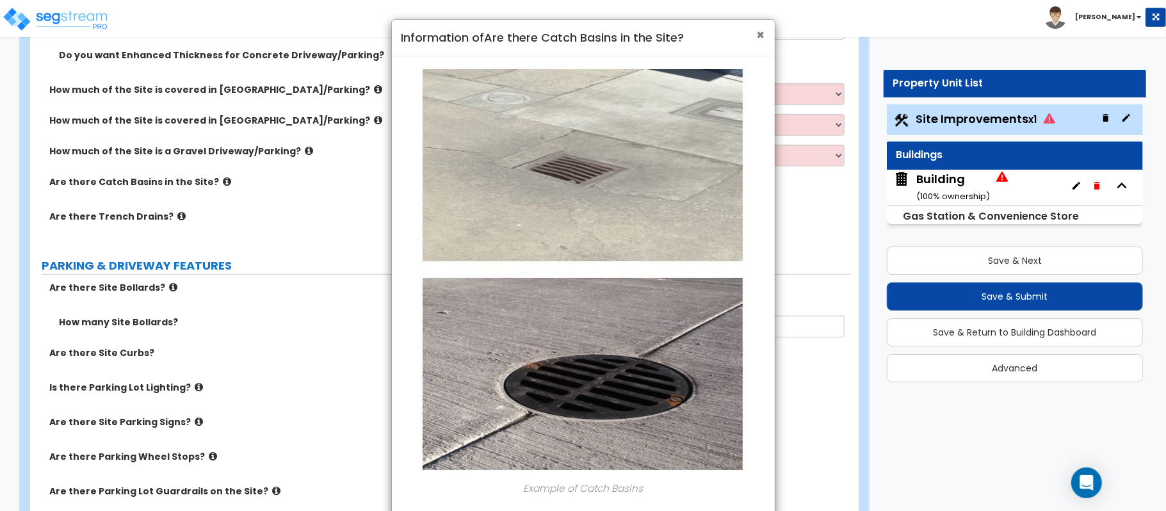
click at [757, 32] on span "×" at bounding box center [761, 35] width 8 height 19
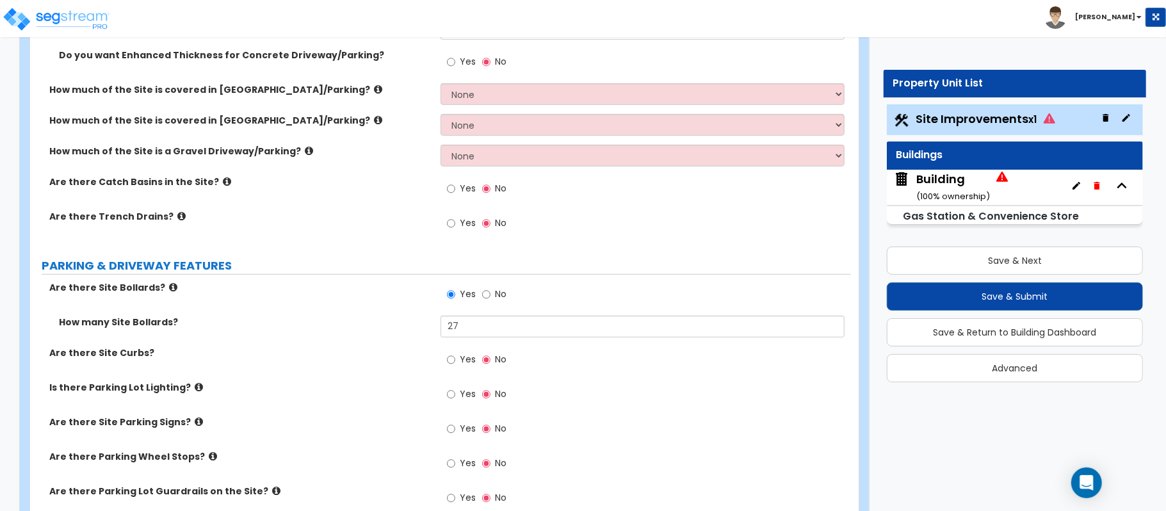
click at [167, 223] on label "Are there Trench Drains?" at bounding box center [240, 216] width 382 height 13
click at [177, 218] on icon at bounding box center [181, 216] width 8 height 10
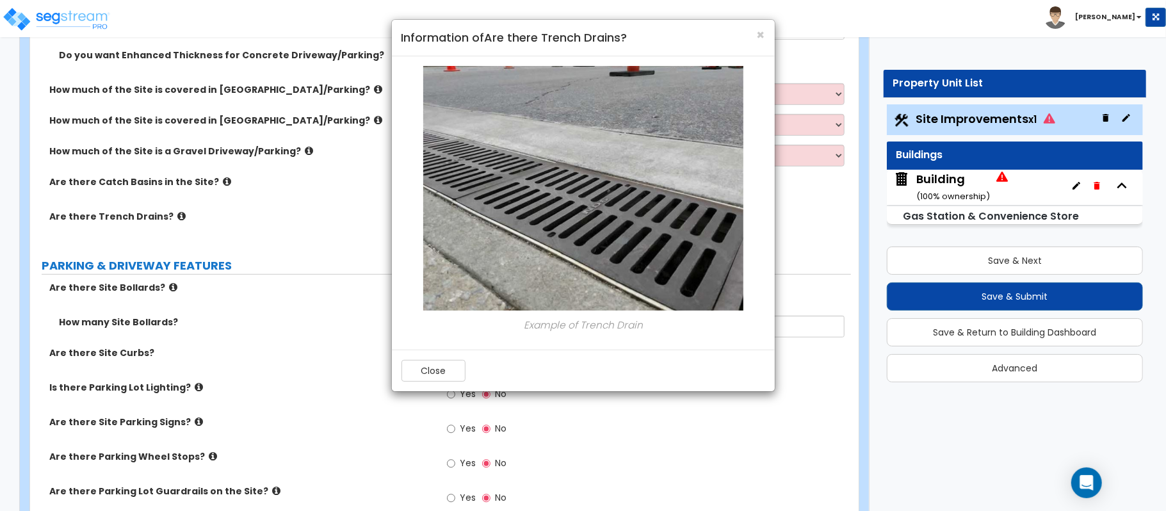
click at [336, 257] on div "× Information of Are there Trench Drains? Example of Trench Drain Close" at bounding box center [583, 255] width 1166 height 511
click at [433, 375] on button "Close" at bounding box center [434, 371] width 64 height 22
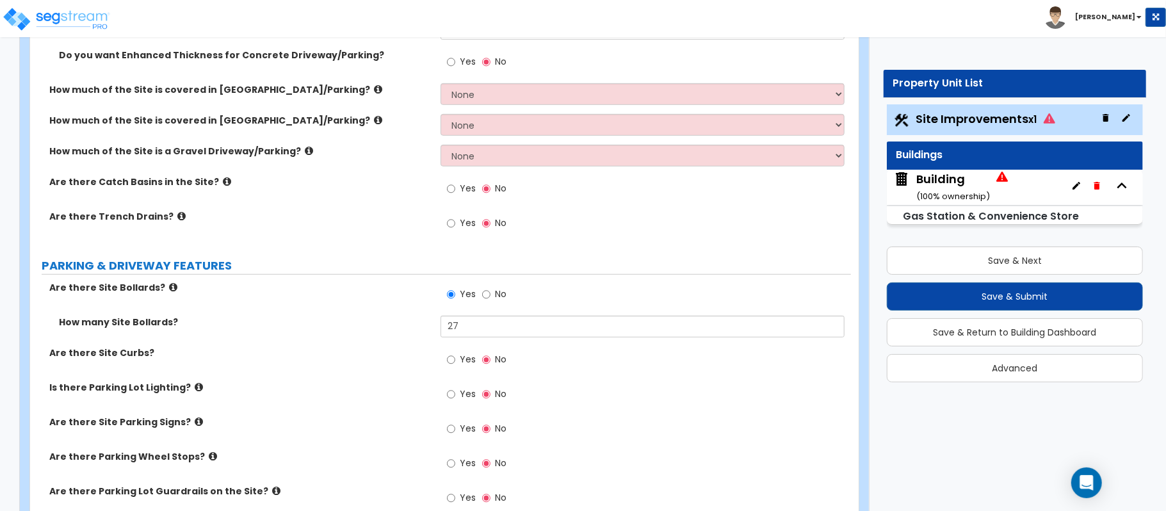
click at [459, 223] on label "Yes" at bounding box center [461, 225] width 29 height 22
click at [455, 223] on input "Yes" at bounding box center [451, 223] width 8 height 14
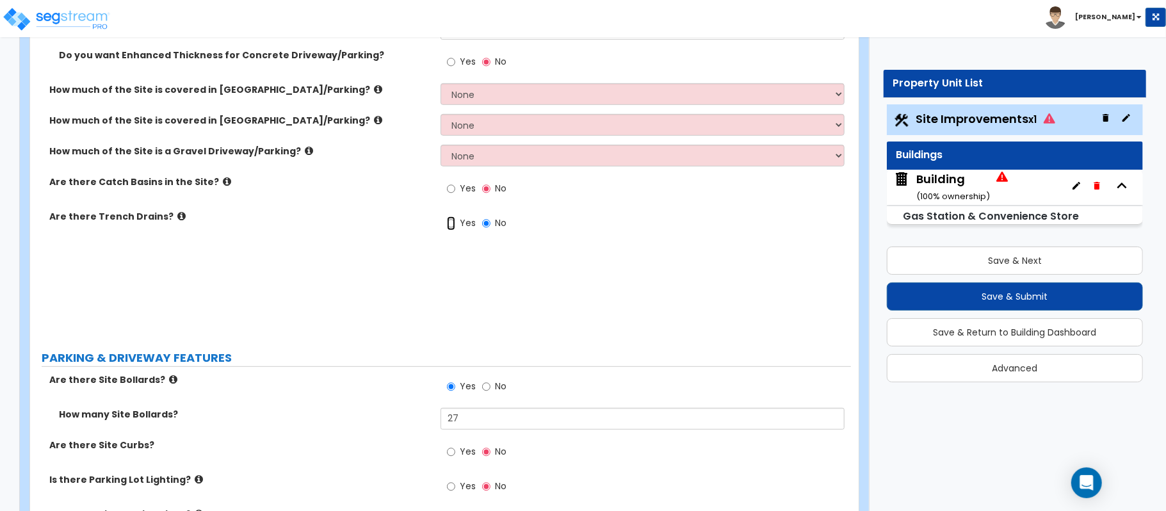
radio input "true"
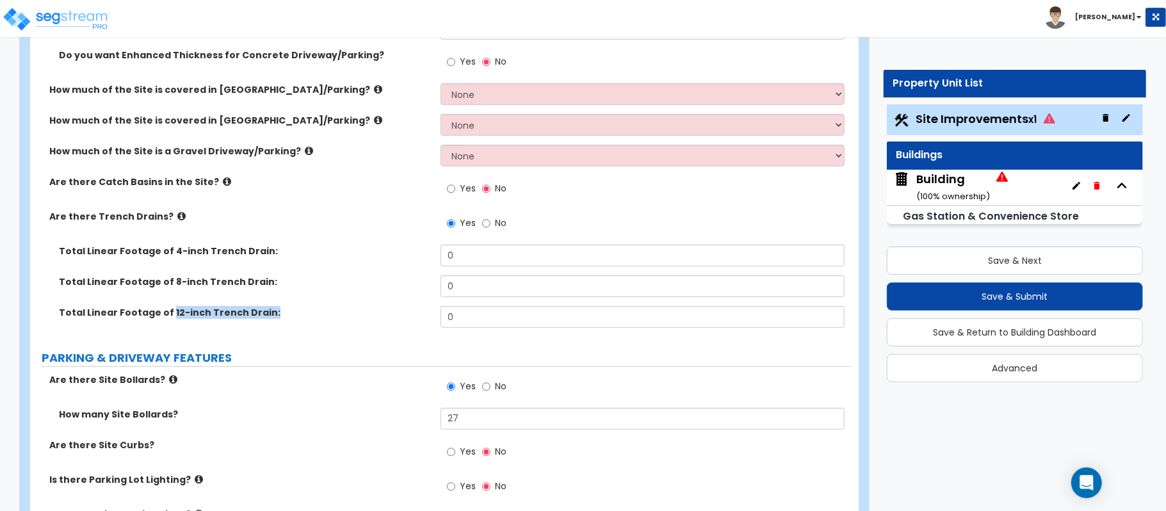
drag, startPoint x: 165, startPoint y: 311, endPoint x: 264, endPoint y: 313, distance: 98.6
click at [264, 313] on label "Total Linear Footage of 12-inch Trench Drain:" at bounding box center [245, 312] width 372 height 13
copy label "12-inch Trench Drain:"
drag, startPoint x: 500, startPoint y: 315, endPoint x: 369, endPoint y: 298, distance: 132.4
click at [369, 298] on div "Total Linear Footage of 4-inch Trench Drain: 0 Total Linear Footage of 8-inch T…" at bounding box center [441, 291] width 802 height 92
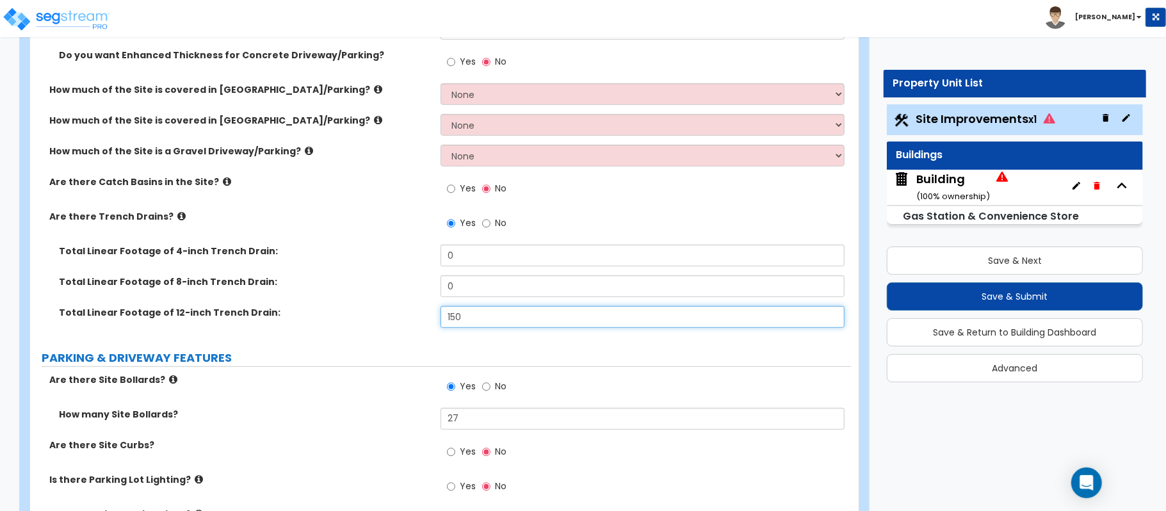
type input "150"
click at [424, 322] on div "Total Linear Footage of 12-inch Trench Drain: 150" at bounding box center [440, 321] width 821 height 31
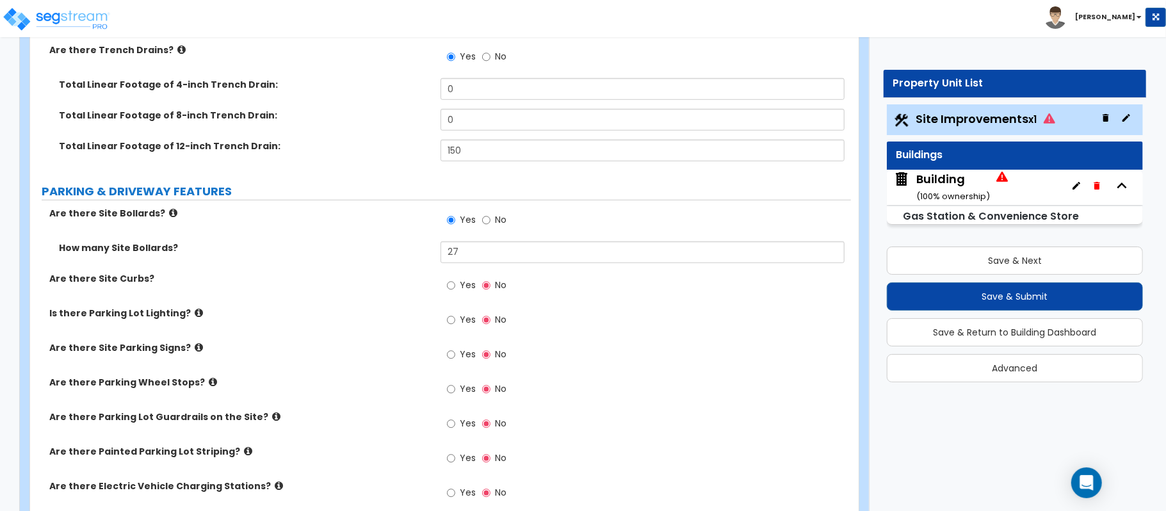
scroll to position [598, 0]
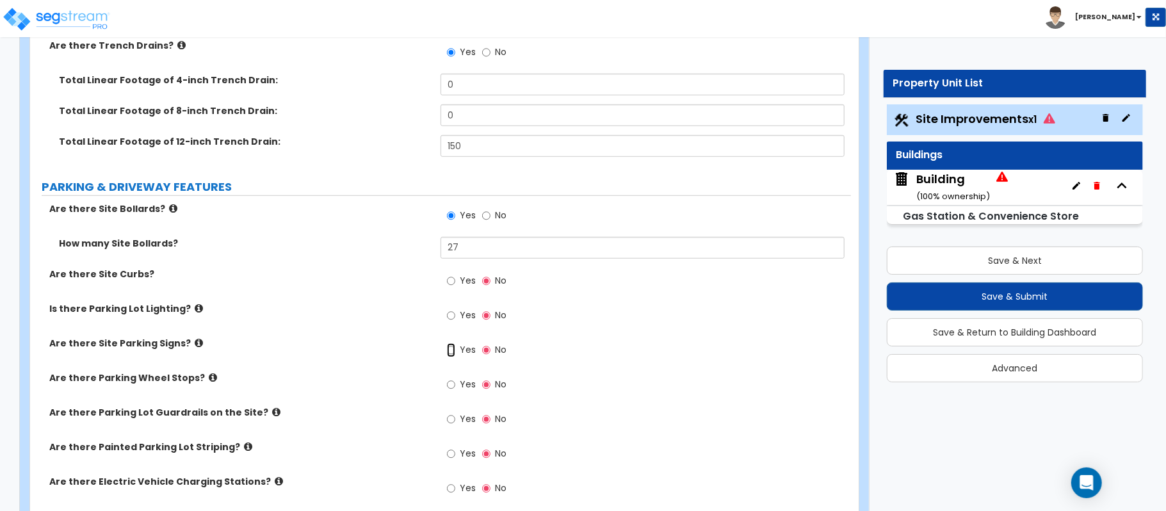
click at [449, 354] on input "Yes" at bounding box center [451, 350] width 8 height 14
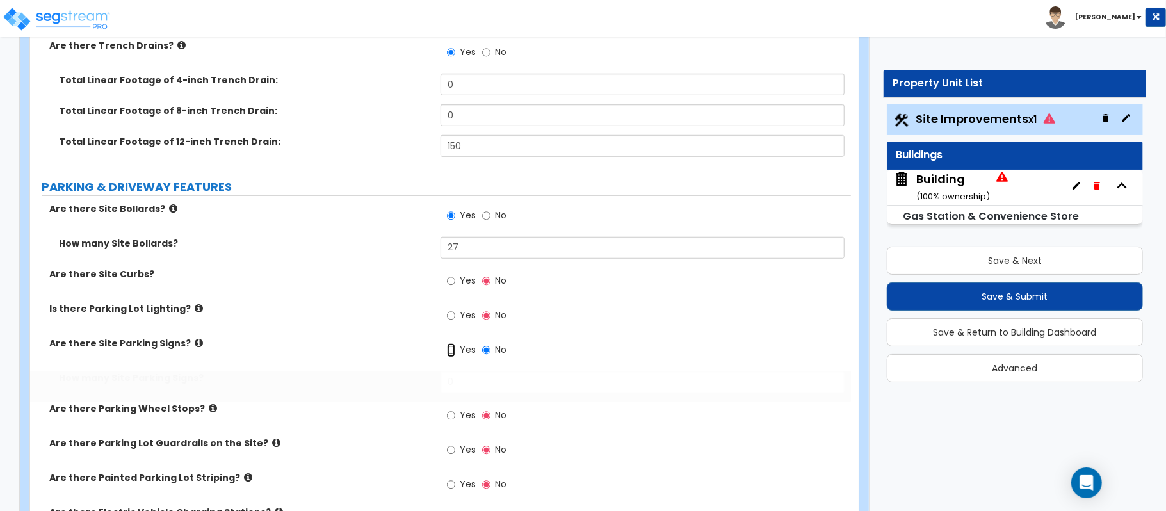
radio input "true"
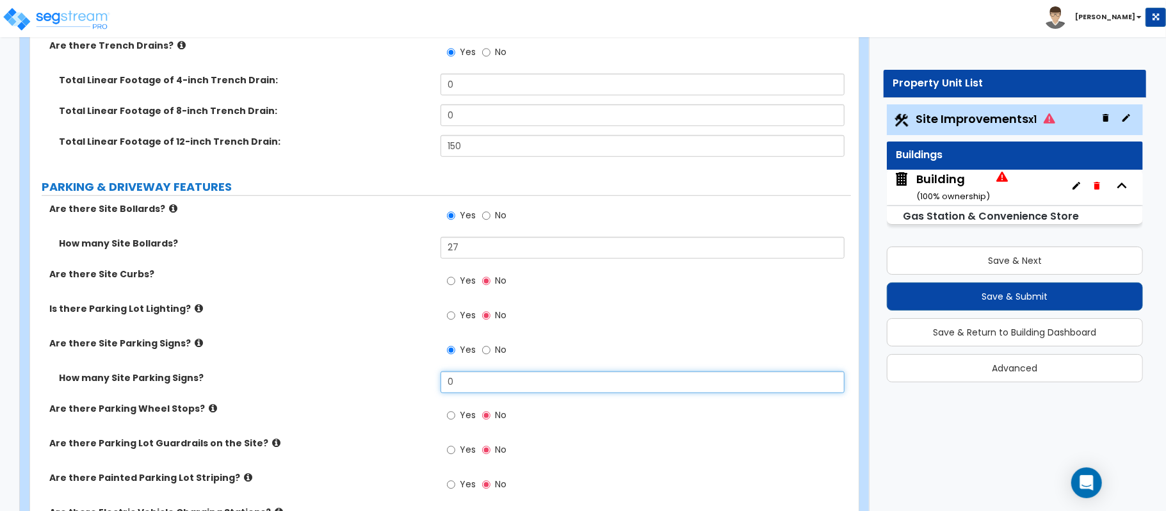
drag, startPoint x: 477, startPoint y: 383, endPoint x: 355, endPoint y: 379, distance: 122.4
click at [355, 379] on div "How many Site Parking Signs? 0" at bounding box center [440, 386] width 821 height 31
type input "1"
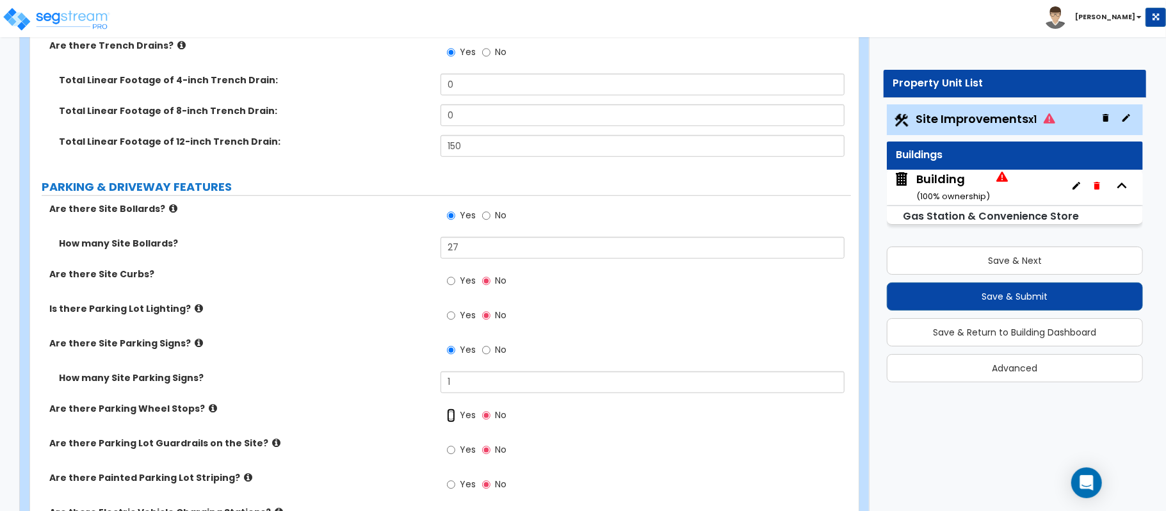
click at [453, 416] on input "Yes" at bounding box center [451, 416] width 8 height 14
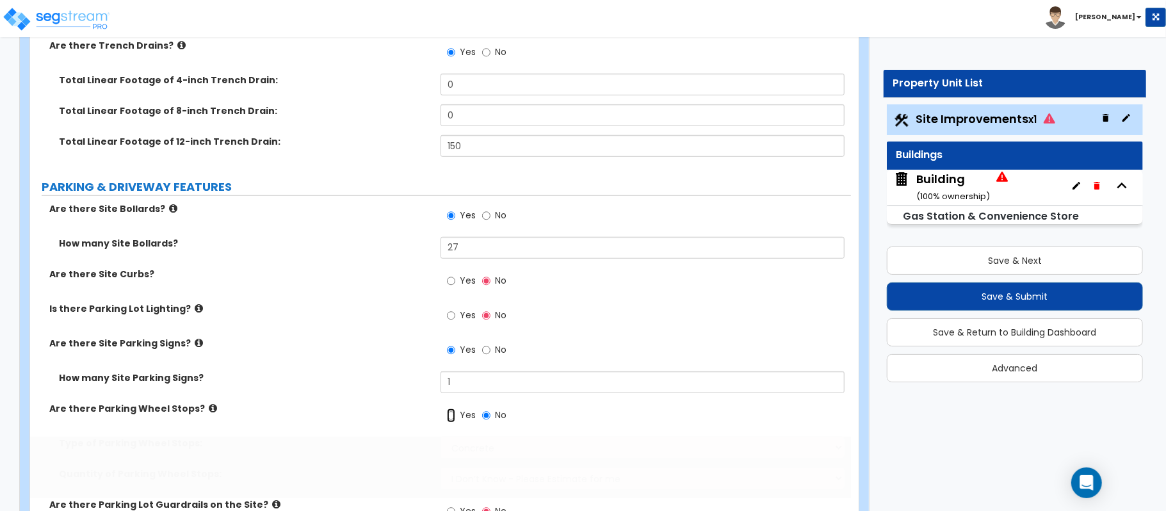
radio input "true"
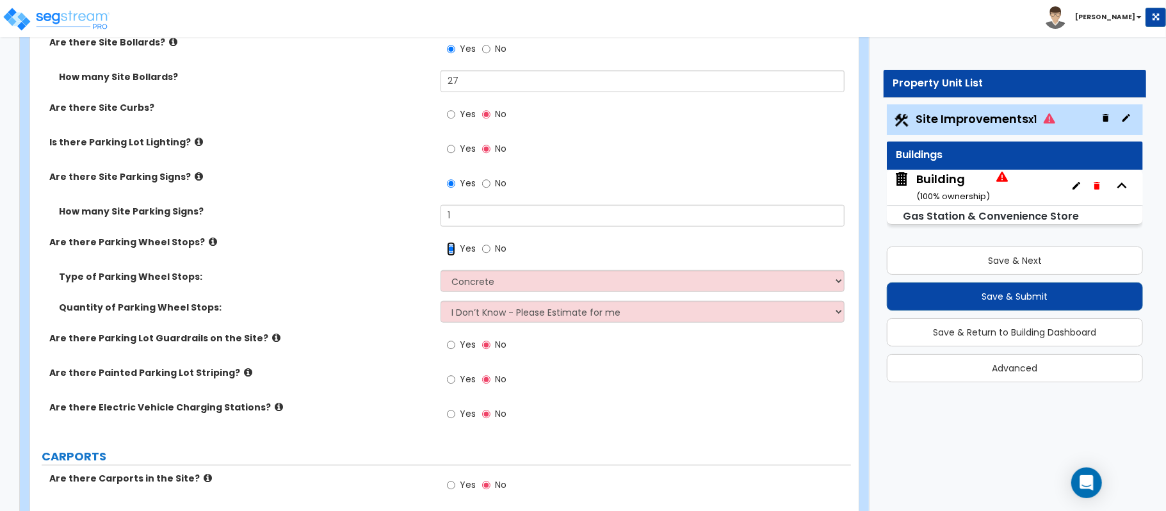
scroll to position [769, 0]
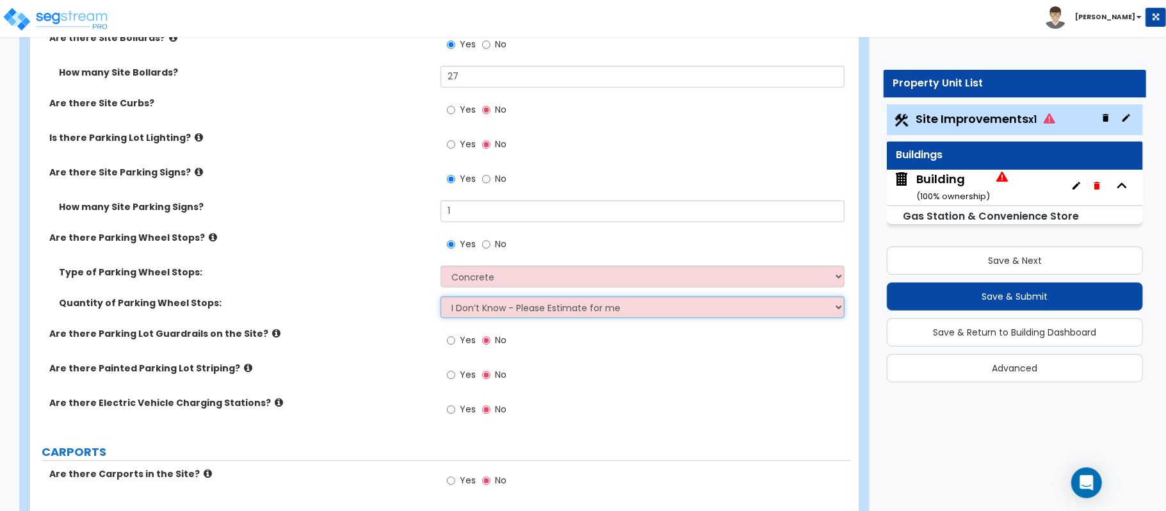
click at [487, 310] on select "I Don’t Know - Please Estimate for me I Want to Enter the Number of Wheel Stops" at bounding box center [643, 308] width 404 height 22
select select "1"
click at [441, 298] on select "I Don’t Know - Please Estimate for me I Want to Enter the Number of Wheel Stops" at bounding box center [643, 308] width 404 height 22
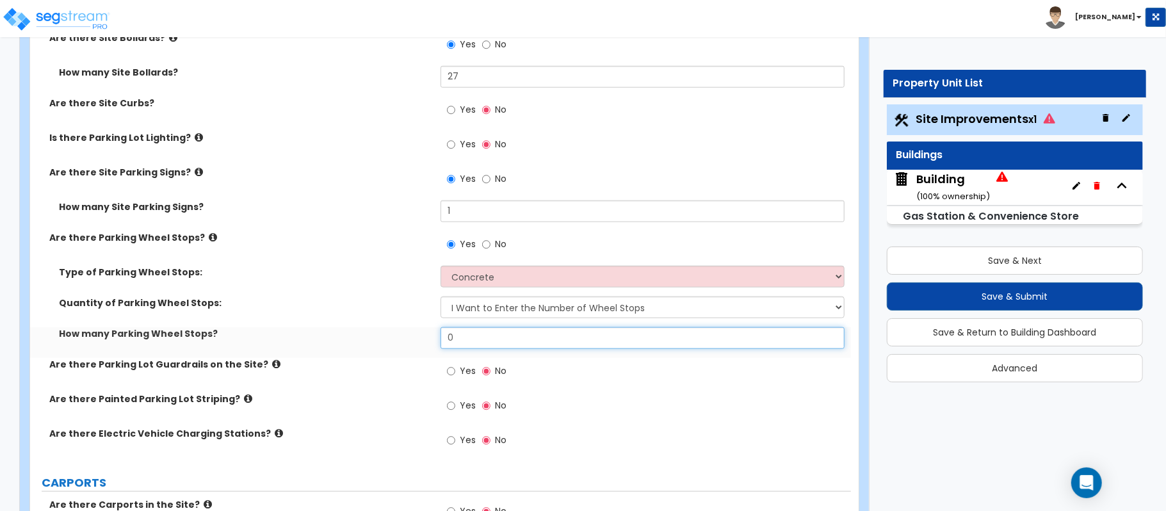
drag, startPoint x: 482, startPoint y: 343, endPoint x: 418, endPoint y: 336, distance: 63.8
click at [418, 336] on div "How many Parking Wheel Stops? 0" at bounding box center [440, 342] width 821 height 31
type input "7"
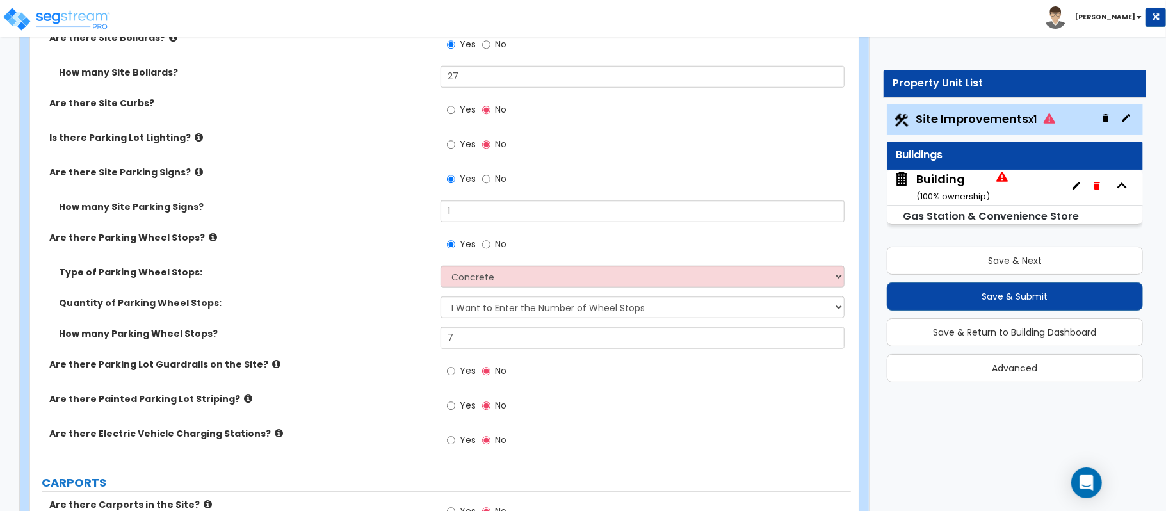
click at [398, 371] on label "Are there Parking Lot Guardrails on the Site?" at bounding box center [240, 364] width 382 height 13
click at [272, 369] on icon at bounding box center [276, 364] width 8 height 10
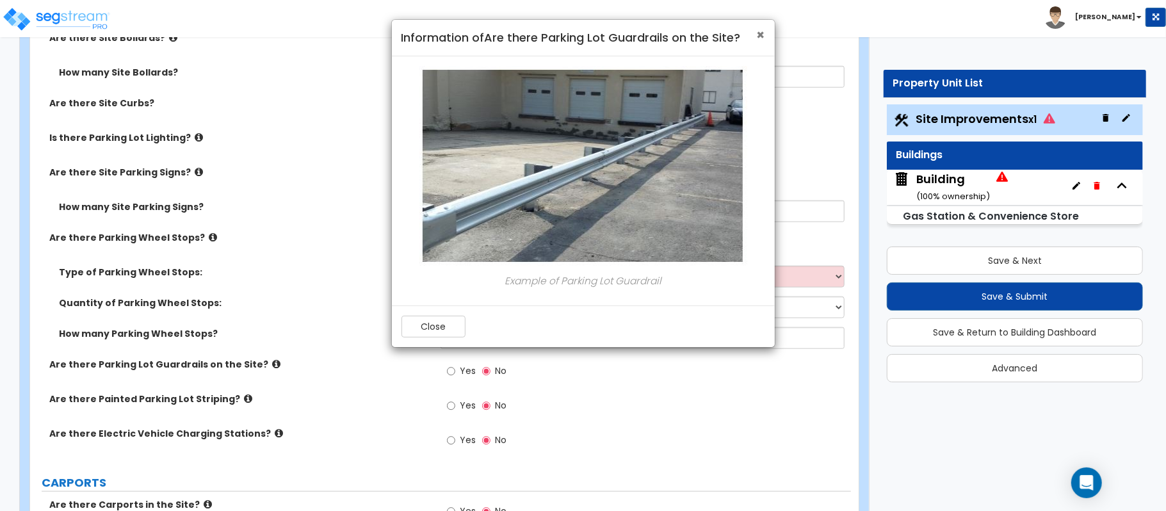
click at [760, 36] on span "×" at bounding box center [761, 35] width 8 height 19
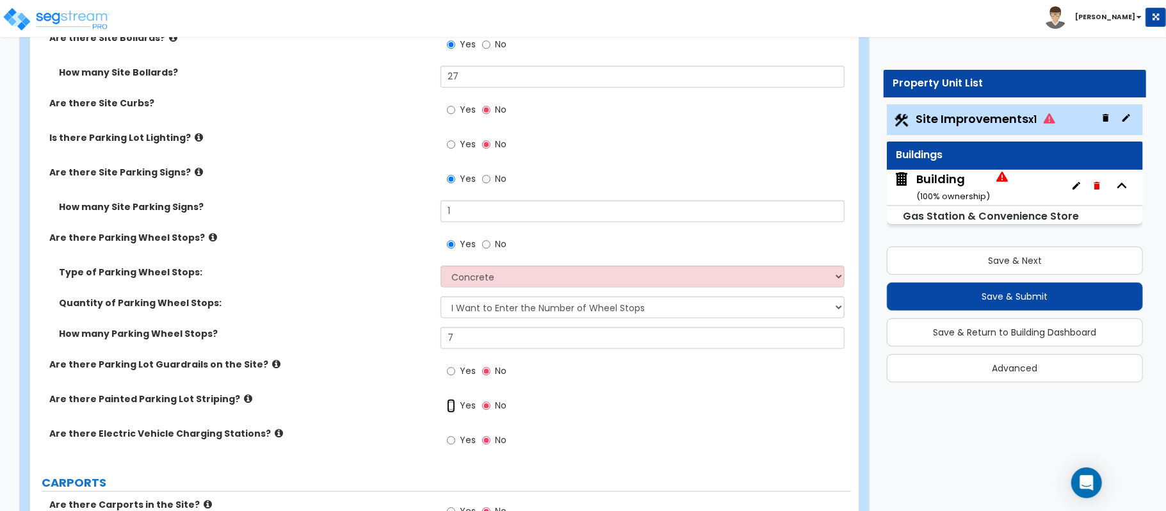
click at [452, 406] on input "Yes" at bounding box center [451, 406] width 8 height 14
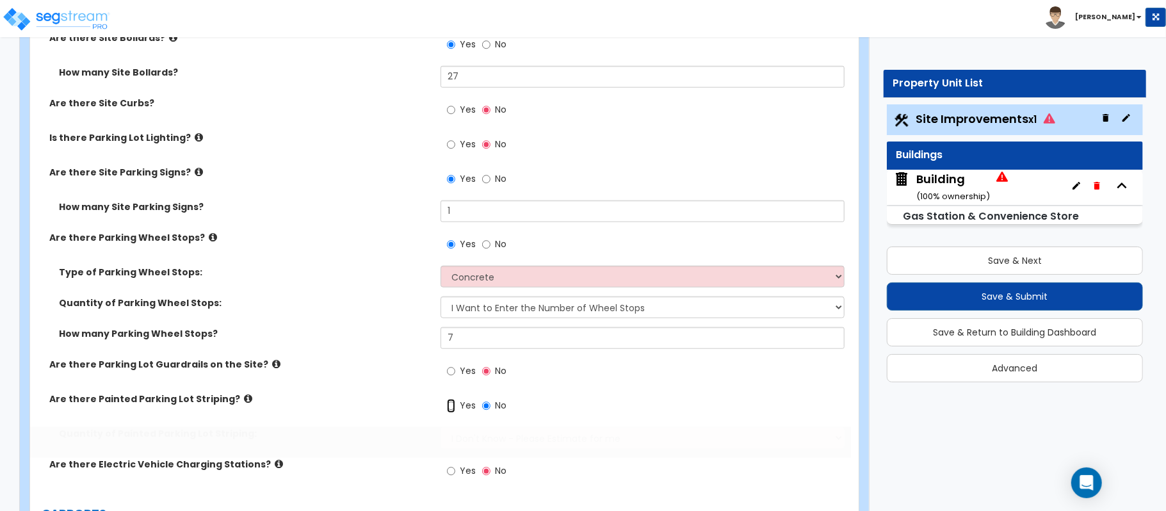
radio input "true"
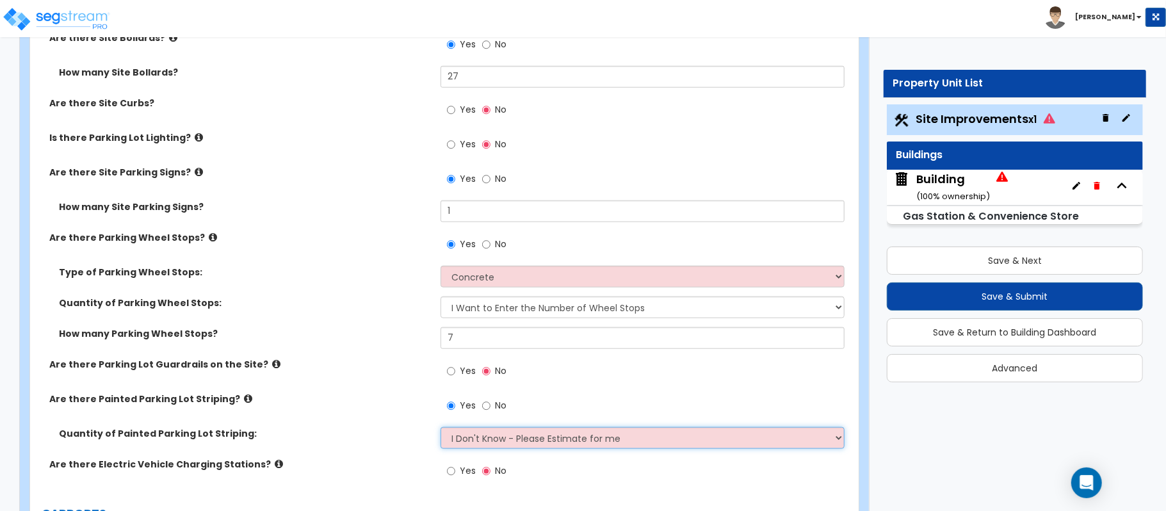
click at [479, 436] on select "I Don't Know - Please Estimate for me I Want to Enter the Number of Parking Spa…" at bounding box center [643, 438] width 404 height 22
select select "1"
click at [441, 429] on select "I Don't Know - Please Estimate for me I Want to Enter the Number of Parking Spa…" at bounding box center [643, 438] width 404 height 22
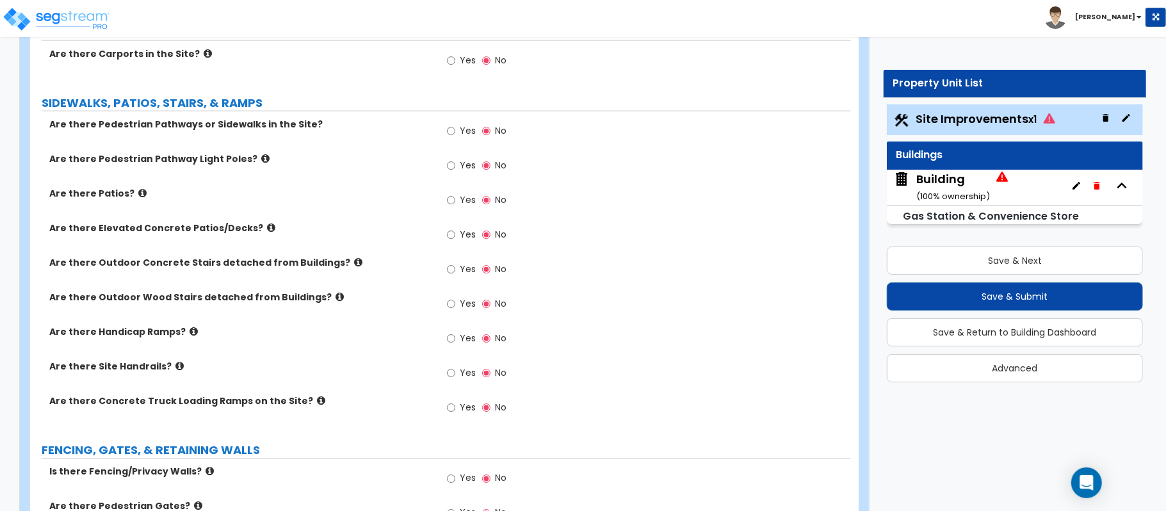
scroll to position [355, 0]
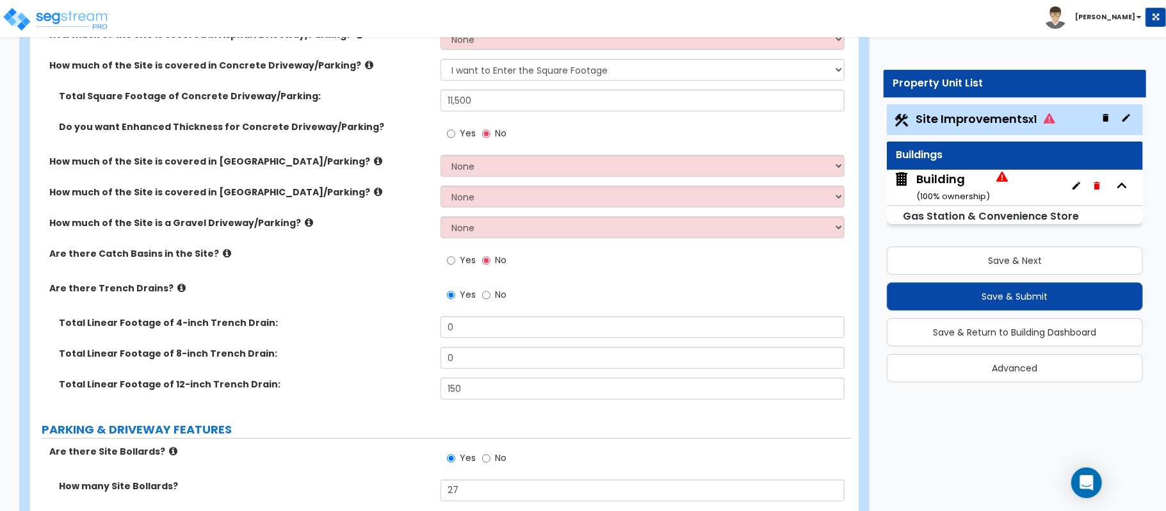
click at [444, 257] on div "Yes No" at bounding box center [477, 261] width 72 height 29
click at [451, 265] on input "Yes" at bounding box center [451, 261] width 8 height 14
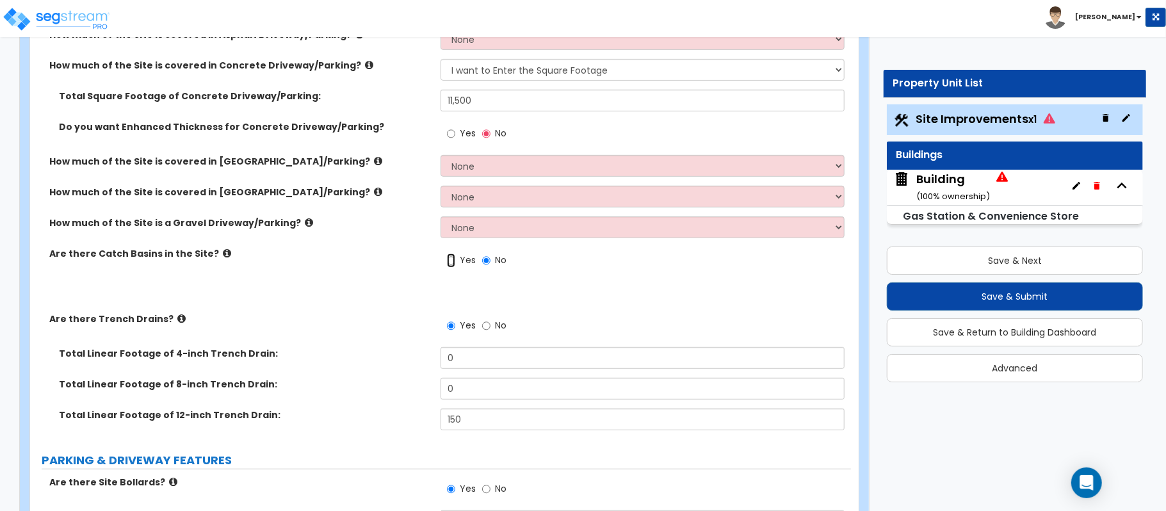
radio input "true"
click at [223, 252] on icon at bounding box center [227, 253] width 8 height 10
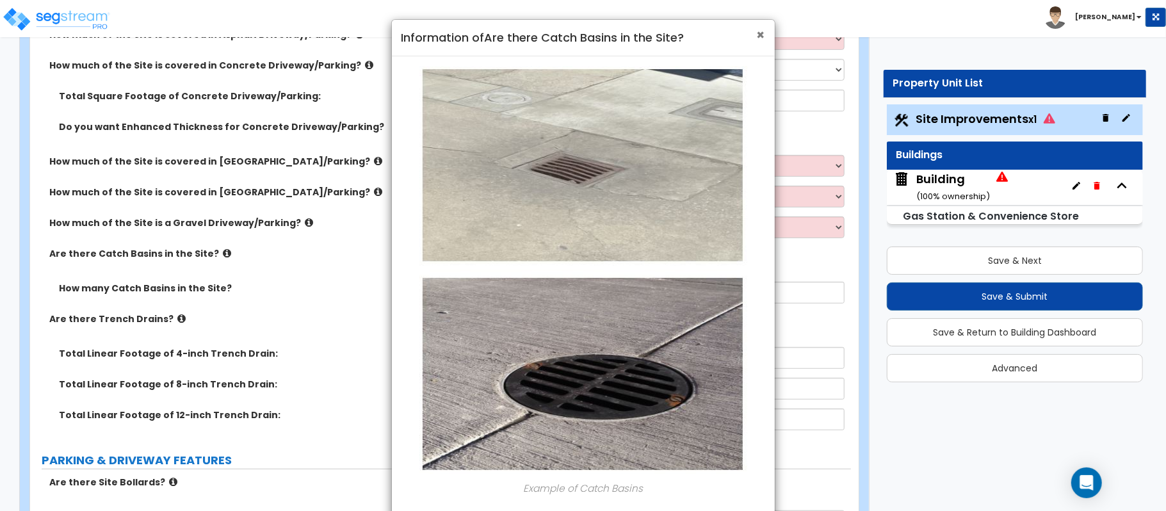
click at [758, 34] on span "×" at bounding box center [761, 35] width 8 height 19
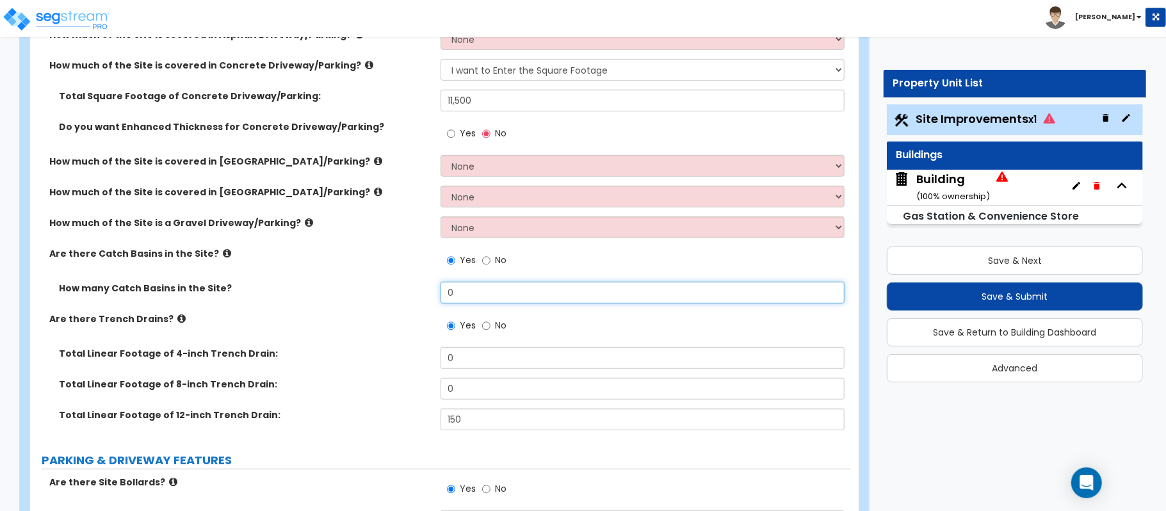
drag, startPoint x: 468, startPoint y: 295, endPoint x: 392, endPoint y: 295, distance: 75.6
click at [392, 295] on div "How many Catch Basins in the Site? 0" at bounding box center [440, 297] width 821 height 31
click at [380, 362] on div "Total Linear Footage of 4-inch Trench Drain: 0" at bounding box center [440, 362] width 821 height 31
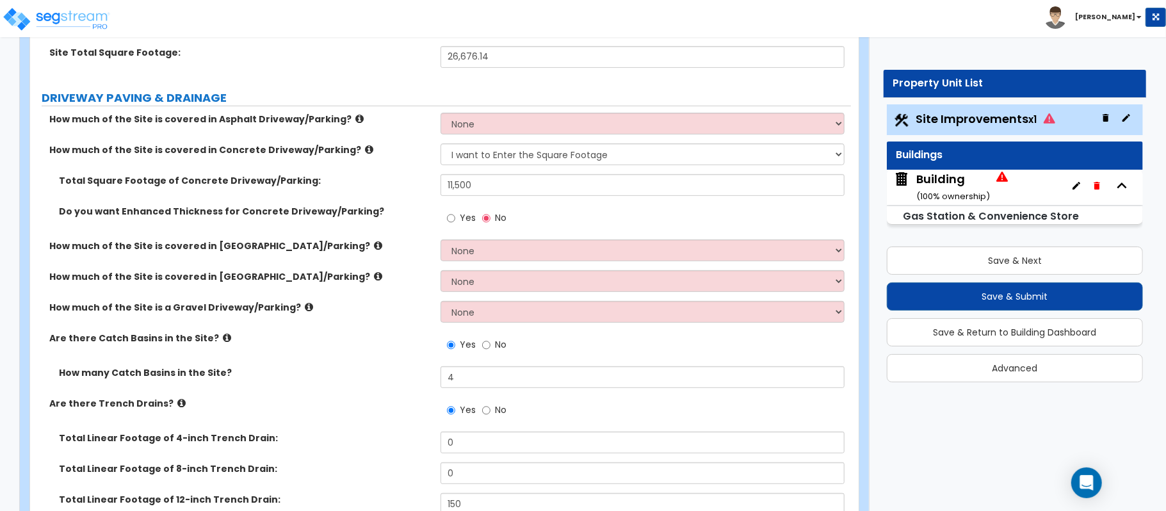
scroll to position [270, 0]
drag, startPoint x: 485, startPoint y: 378, endPoint x: 342, endPoint y: 382, distance: 143.5
click at [342, 382] on div "How many Catch Basins in the Site? 4" at bounding box center [440, 382] width 821 height 31
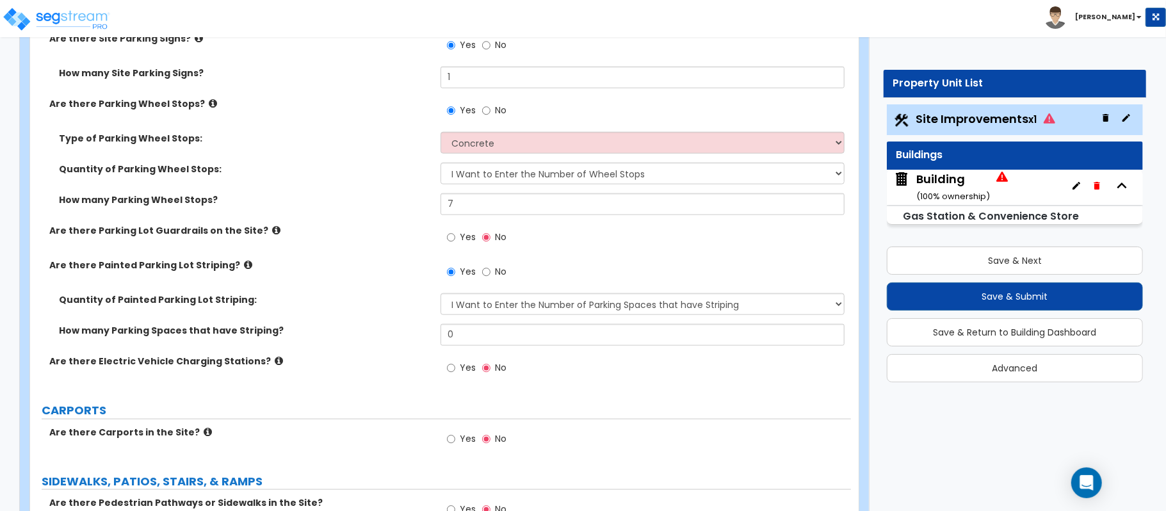
scroll to position [953, 0]
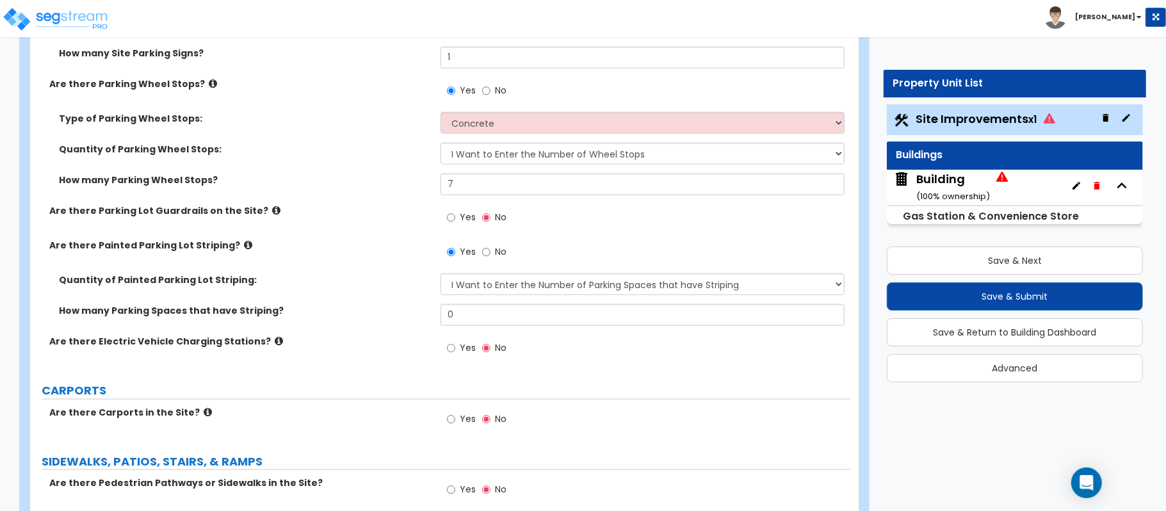
type input "10"
drag, startPoint x: 491, startPoint y: 323, endPoint x: 375, endPoint y: 323, distance: 115.3
click at [375, 323] on div "How many Parking Spaces that have Striping? 0" at bounding box center [440, 319] width 821 height 31
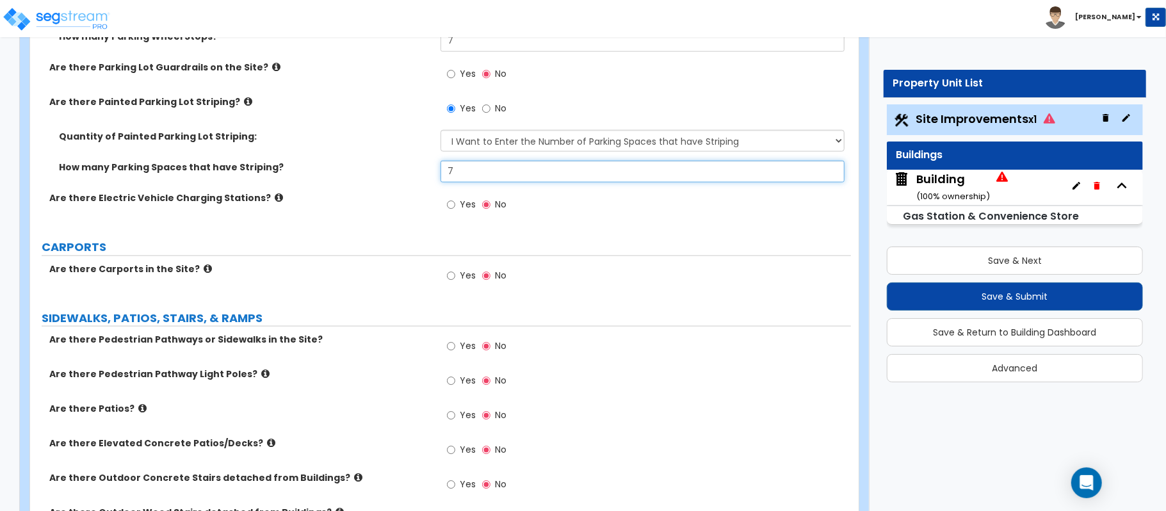
scroll to position [1123, 0]
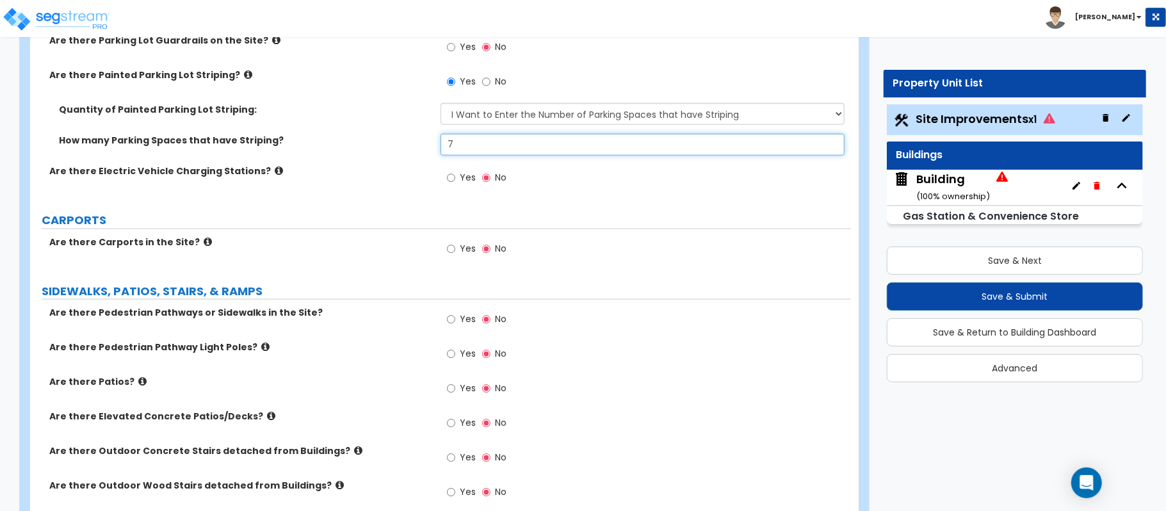
type input "7"
click at [383, 347] on label "Are there Pedestrian Pathway Light Poles?" at bounding box center [240, 347] width 382 height 13
click at [448, 322] on input "Yes" at bounding box center [451, 320] width 8 height 14
radio input "true"
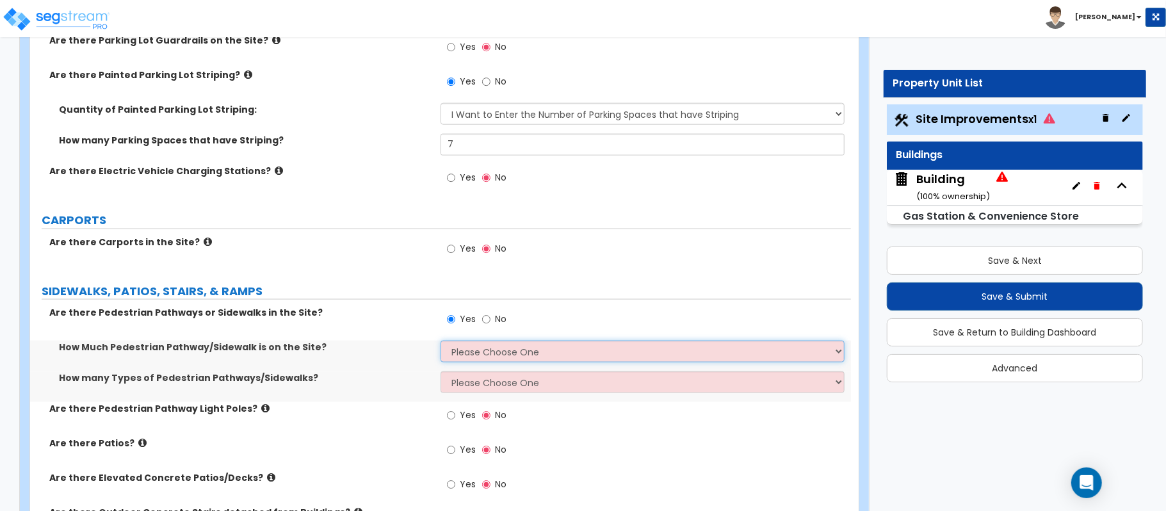
drag, startPoint x: 461, startPoint y: 352, endPoint x: 464, endPoint y: 359, distance: 7.7
click at [461, 352] on select "Please Choose One I Don't Know, Please Estimate For Me Enter Linear Footage" at bounding box center [643, 352] width 404 height 22
select select "2"
click at [441, 343] on select "Please Choose One I Don't Know, Please Estimate For Me Enter Linear Footage" at bounding box center [643, 352] width 404 height 22
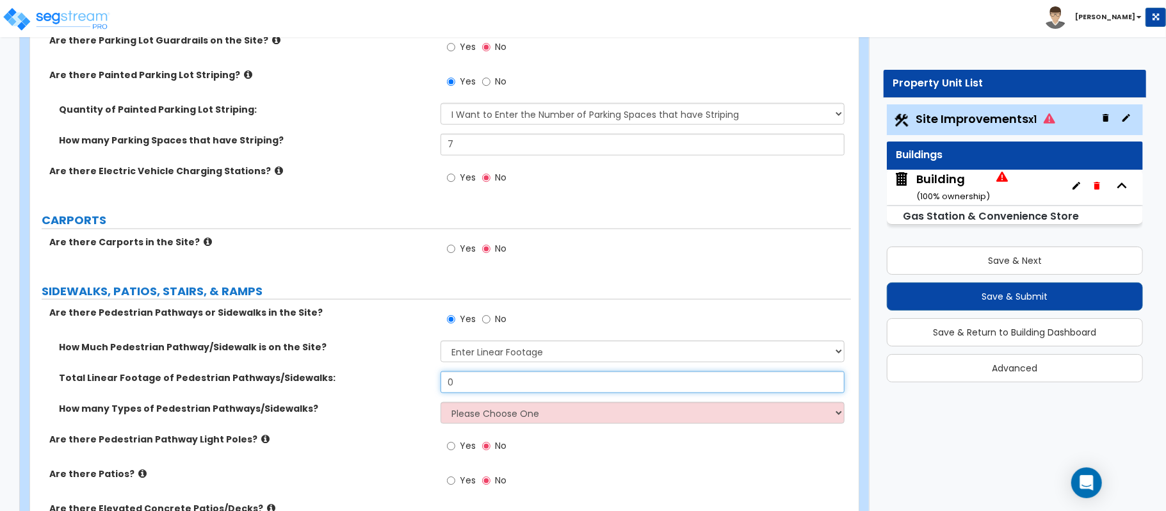
drag, startPoint x: 495, startPoint y: 380, endPoint x: 373, endPoint y: 371, distance: 122.7
click at [373, 371] on div "How Much Pedestrian Pathway/Sidewalk is on the Site? Please Choose One I Don't …" at bounding box center [441, 387] width 802 height 92
type input "500"
click at [462, 416] on select "Please Choose One 1 2 3" at bounding box center [643, 413] width 404 height 22
select select "1"
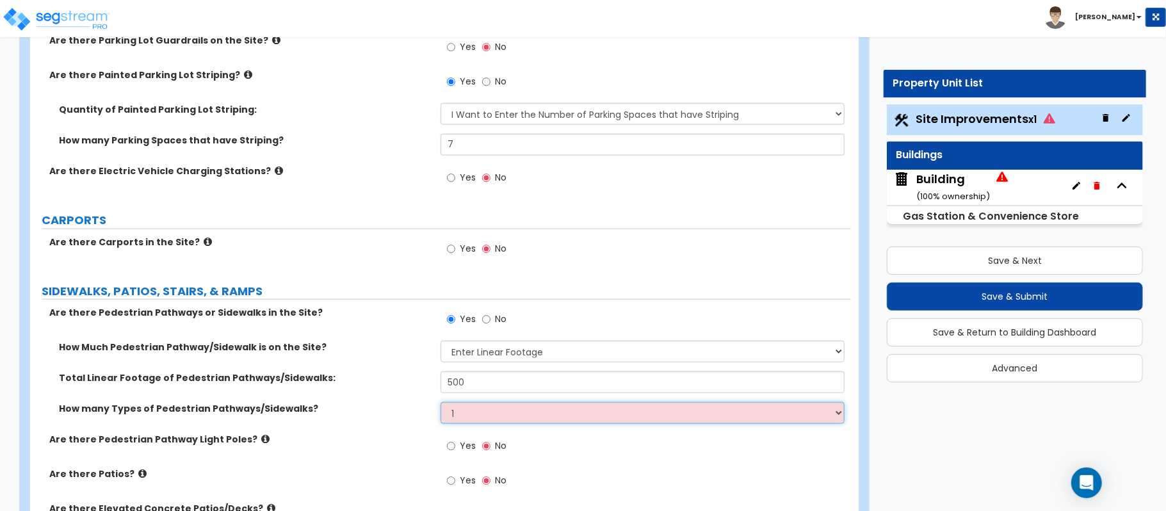
click at [441, 404] on select "Please Choose One 1 2 3" at bounding box center [643, 413] width 404 height 22
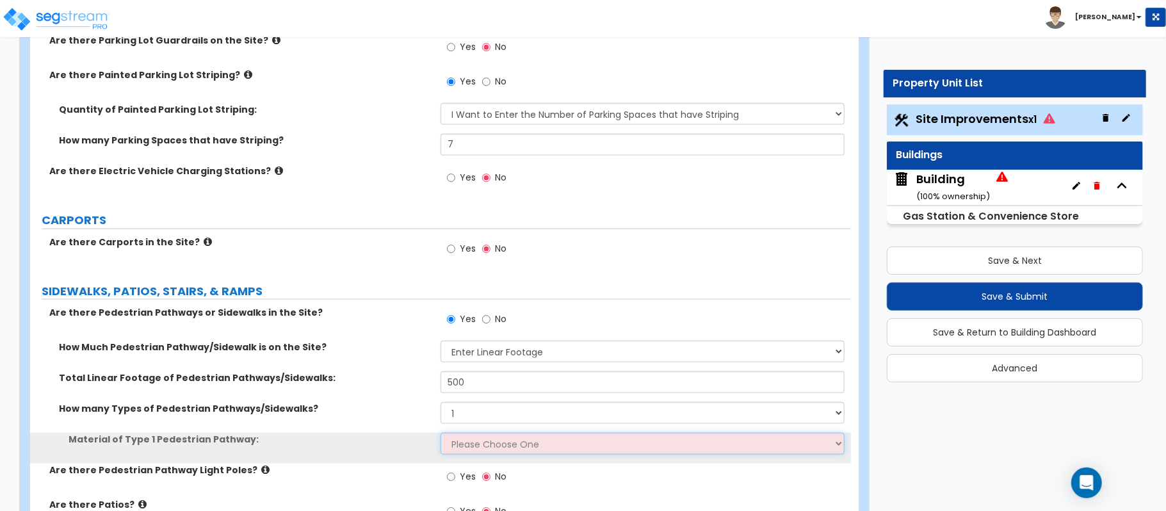
click at [488, 434] on select "Please Choose One Bare Concrete Stamped Concrete Brick Pavers Stone Pavers Wood…" at bounding box center [643, 444] width 404 height 22
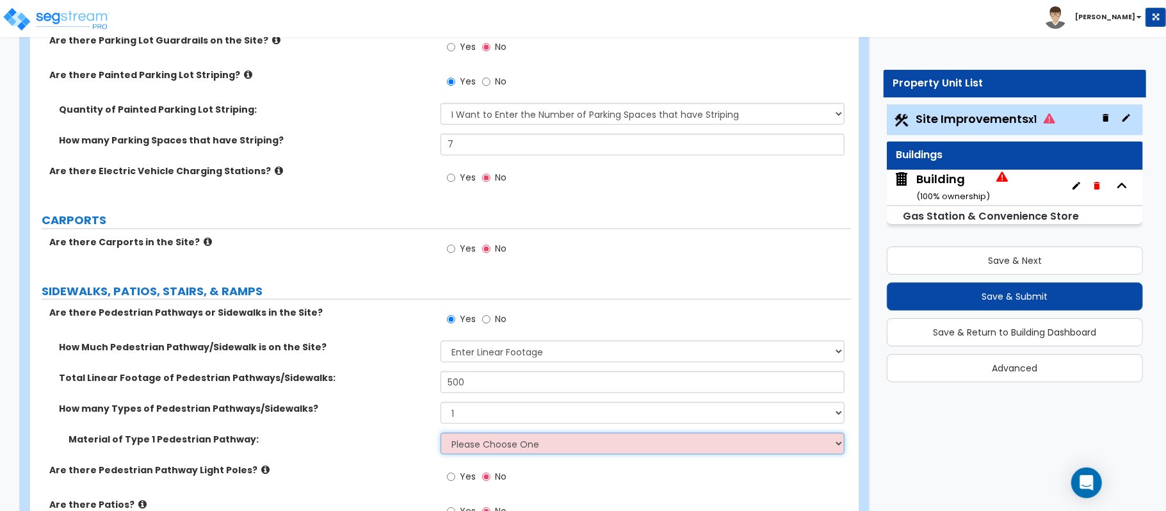
select select "1"
click at [441, 435] on select "Please Choose One Bare Concrete Stamped Concrete Brick Pavers Stone Pavers Wood…" at bounding box center [643, 444] width 404 height 22
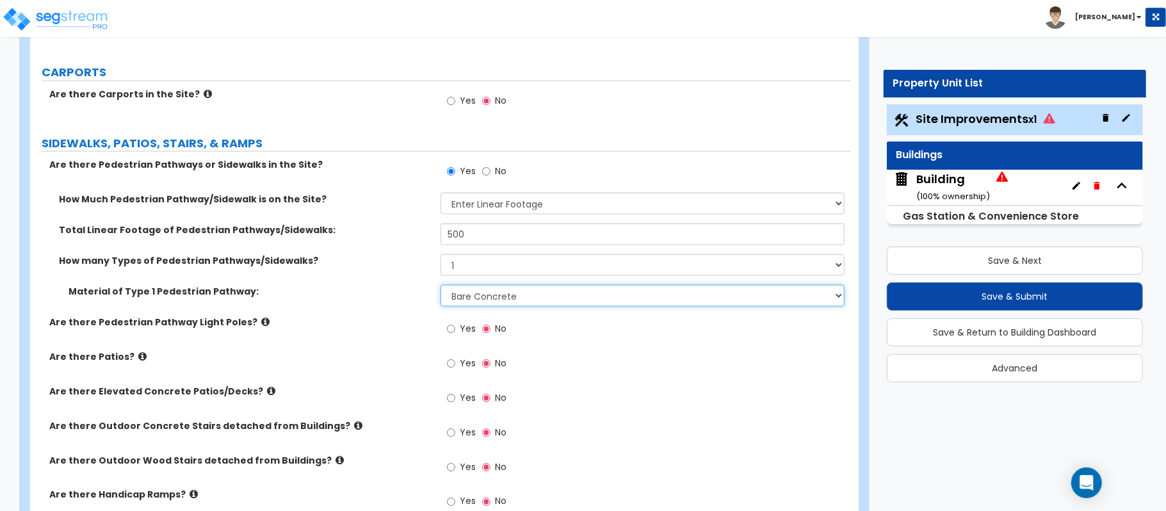
scroll to position [1294, 0]
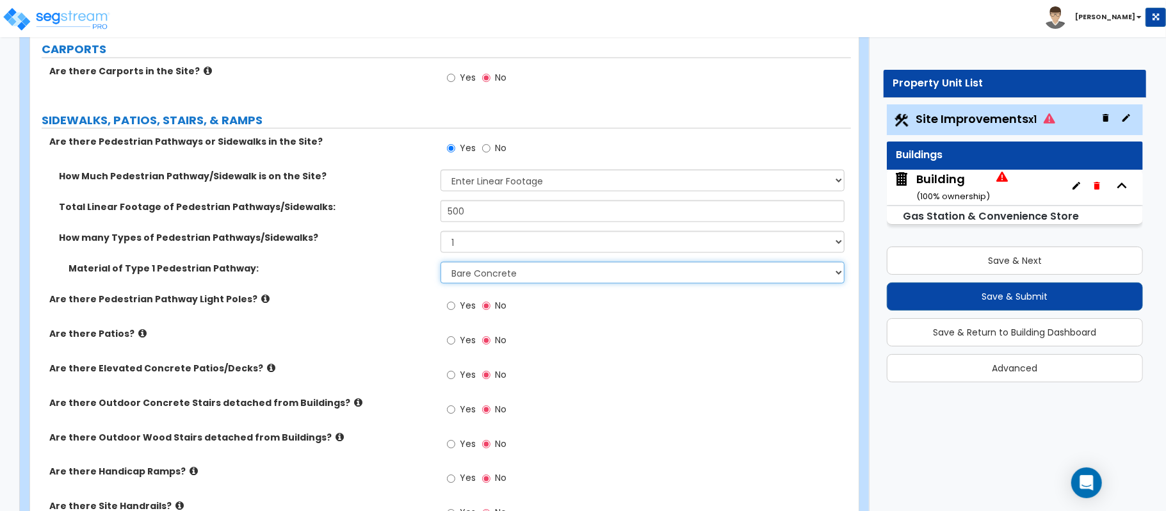
click at [471, 278] on select "Please Choose One Bare Concrete Stamped Concrete Brick Pavers Stone Pavers Wood…" at bounding box center [643, 273] width 404 height 22
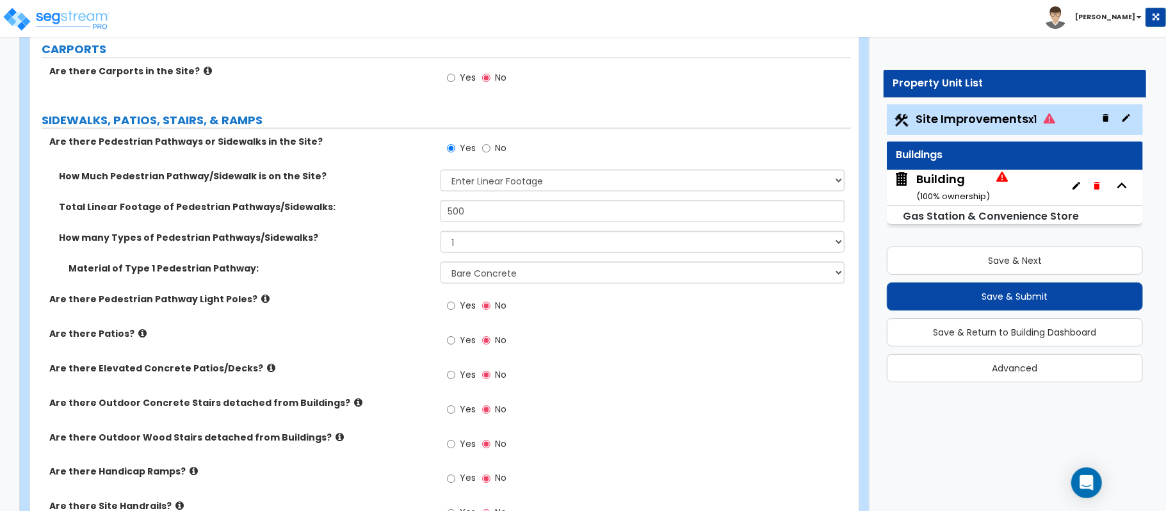
click at [280, 261] on div "How many Types of Pedestrian Pathways/Sidewalks? Please Choose One 1 2 3" at bounding box center [440, 246] width 821 height 31
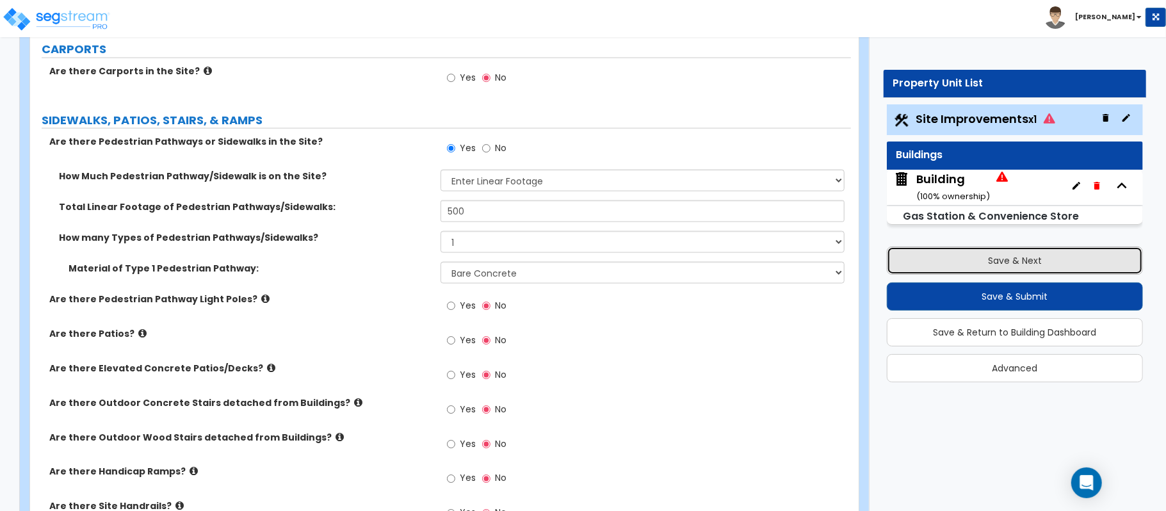
click at [1077, 269] on button "Save & Next" at bounding box center [1015, 261] width 256 height 28
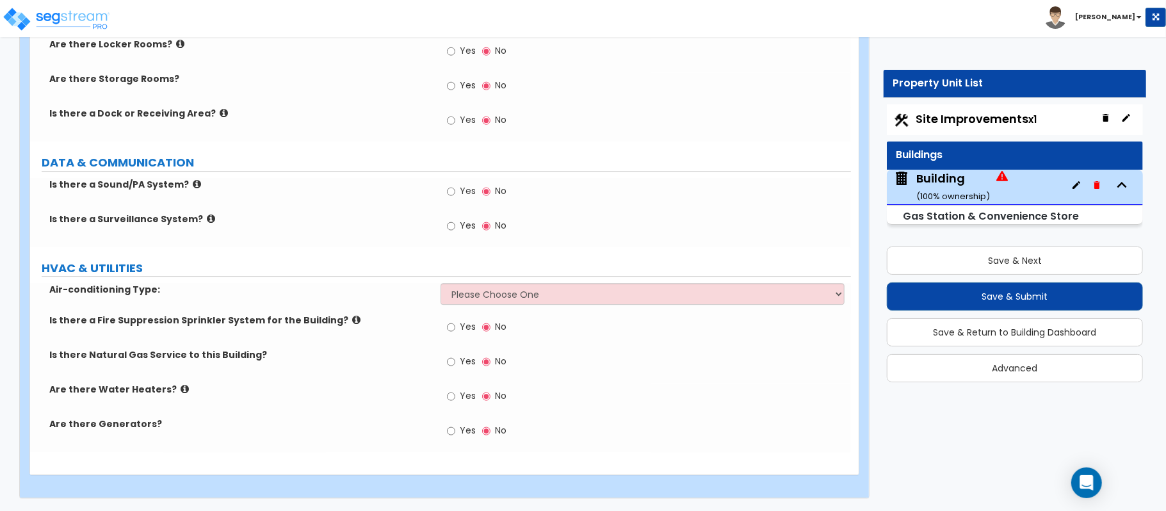
scroll to position [2703, 0]
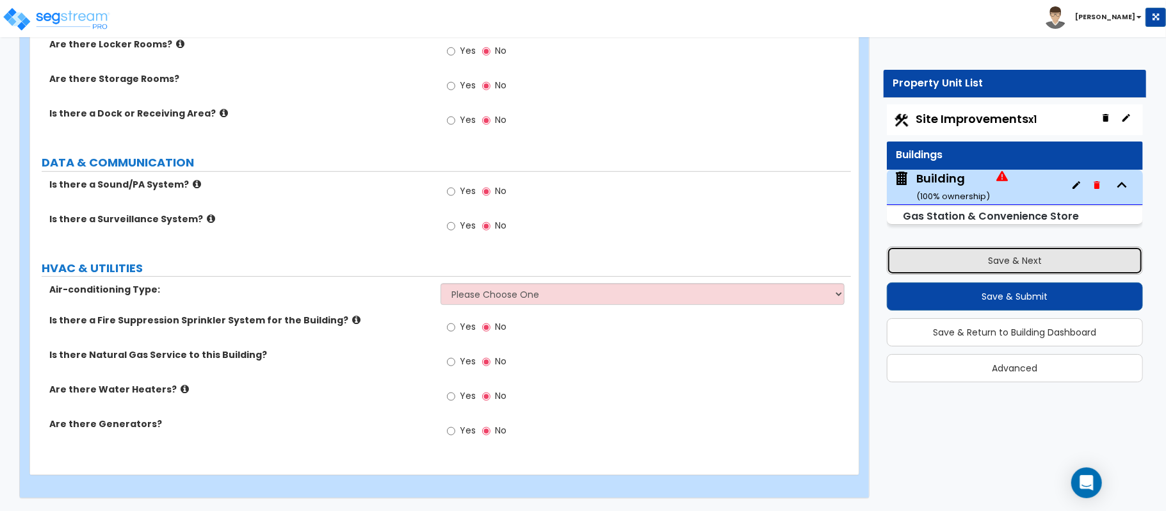
click at [1007, 257] on button "Save & Next" at bounding box center [1015, 261] width 256 height 28
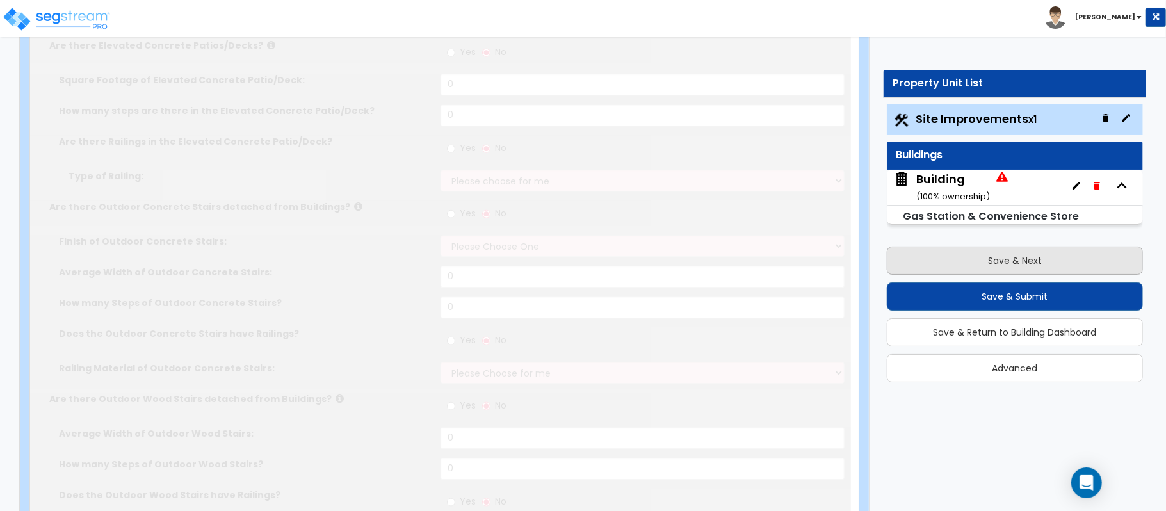
select select "2"
type input "26676.14"
select select "2"
type input "11500"
radio input "true"
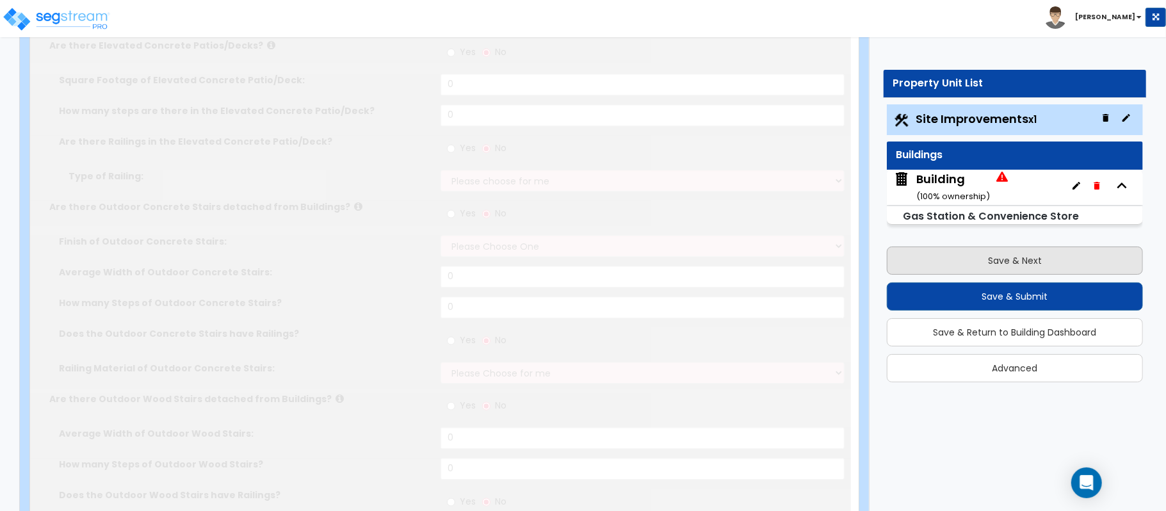
type input "10"
radio input "true"
type input "150"
radio input "true"
type input "27"
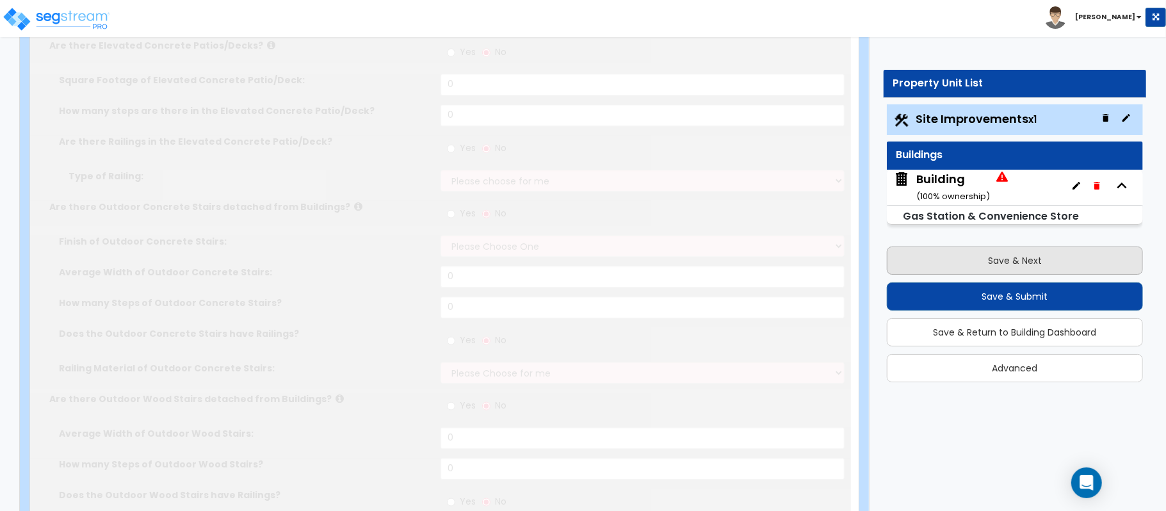
radio input "true"
type input "1"
radio input "true"
select select "1"
type input "7"
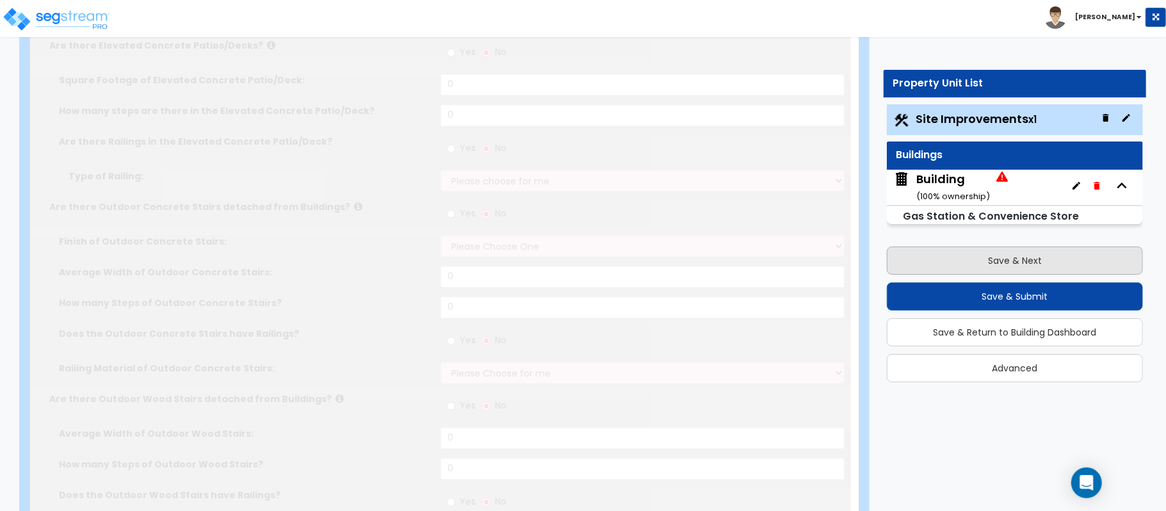
radio input "true"
select select "2"
type input "500"
select select "1"
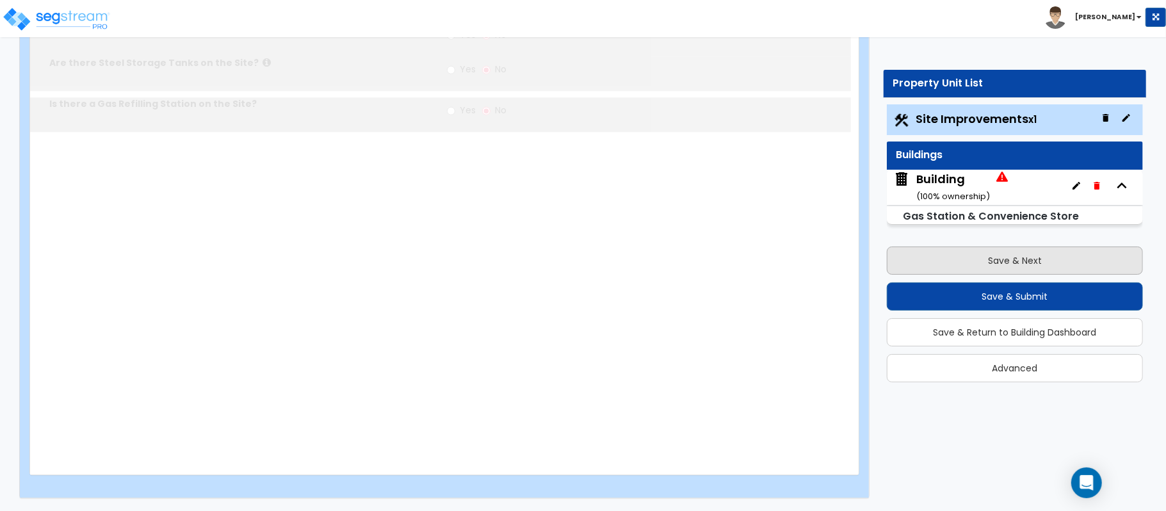
radio input "true"
select select "1"
type input "7"
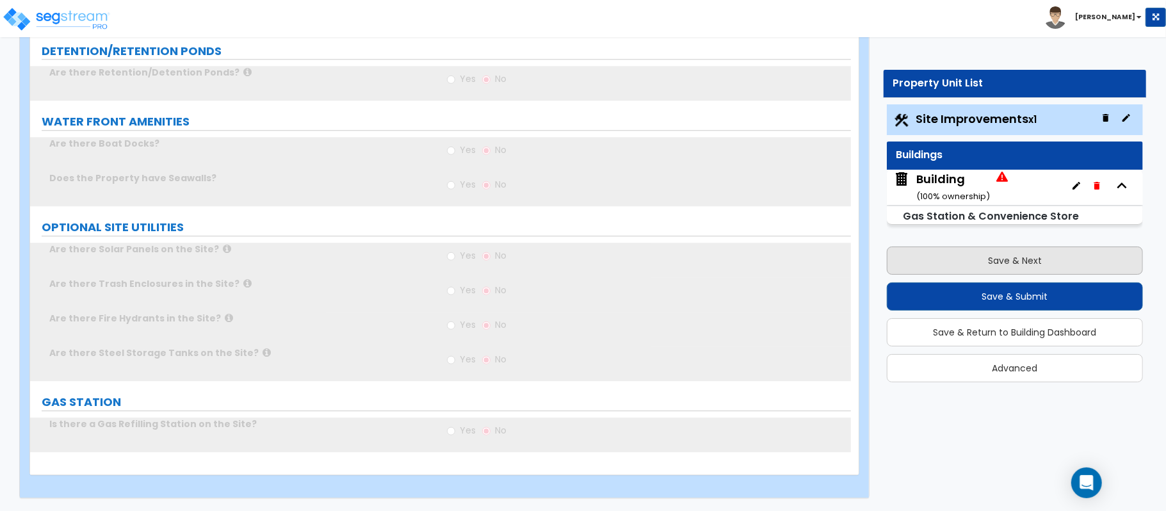
scroll to position [2457, 0]
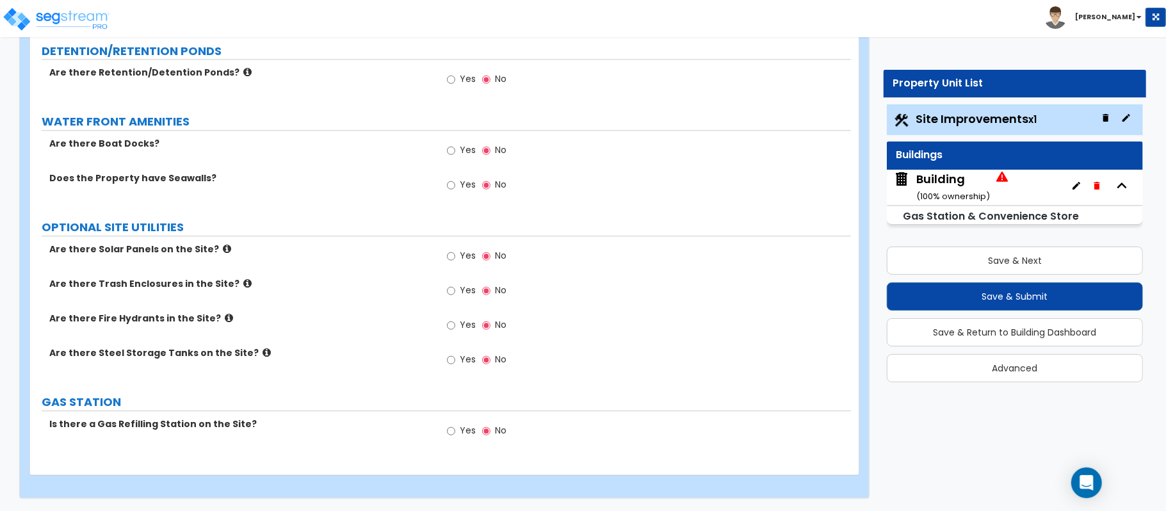
click at [225, 321] on icon at bounding box center [229, 318] width 8 height 10
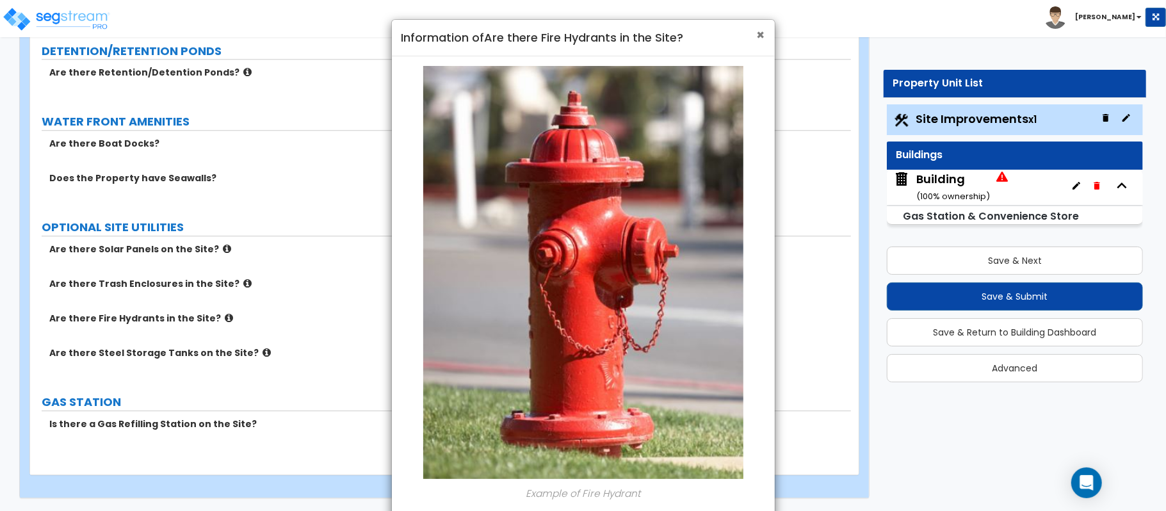
click at [759, 32] on span "×" at bounding box center [761, 35] width 8 height 19
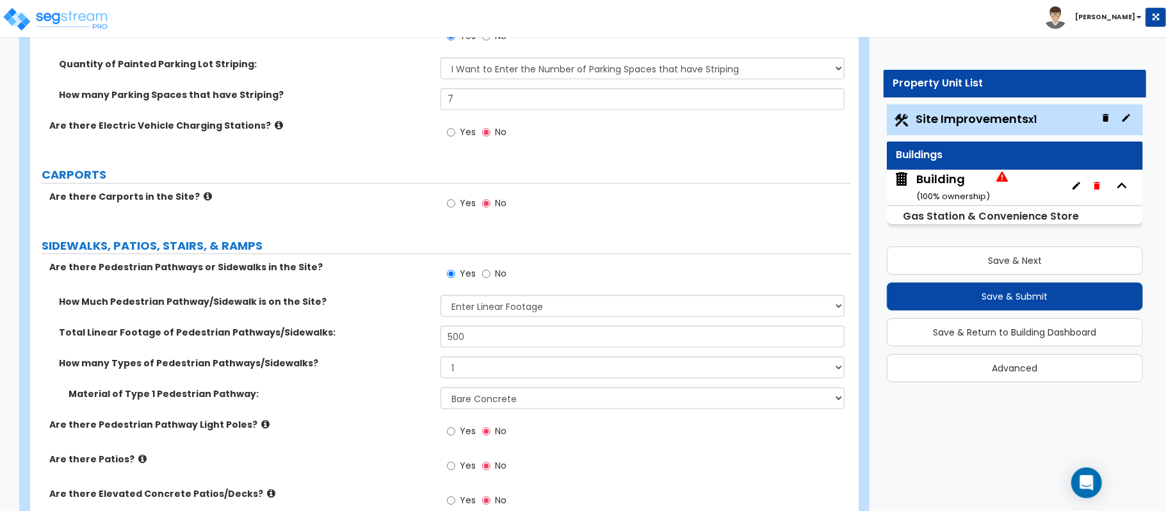
scroll to position [1176, 0]
